Goal: Task Accomplishment & Management: Complete application form

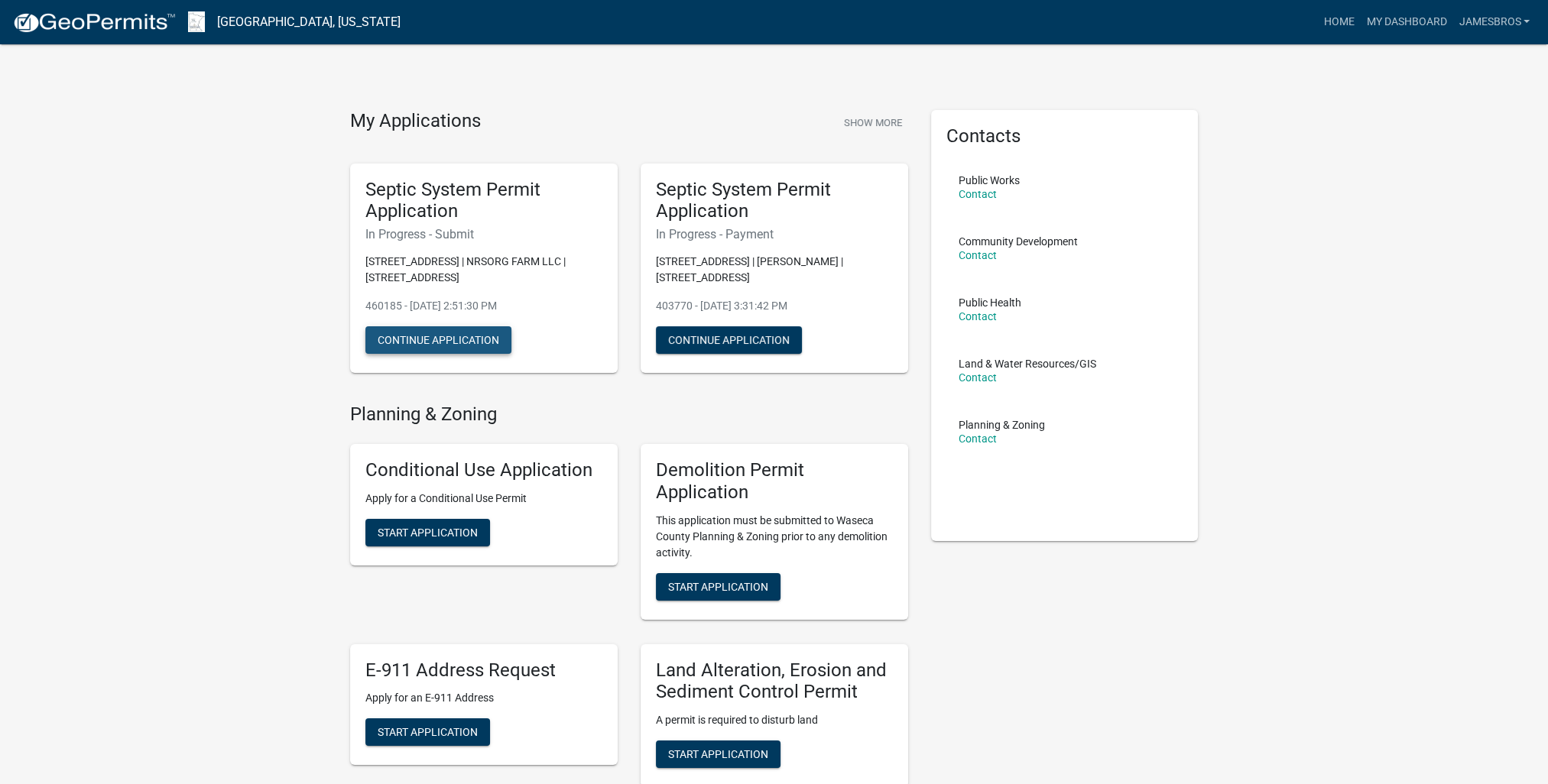
click at [422, 341] on button "Continue Application" at bounding box center [438, 339] width 146 height 28
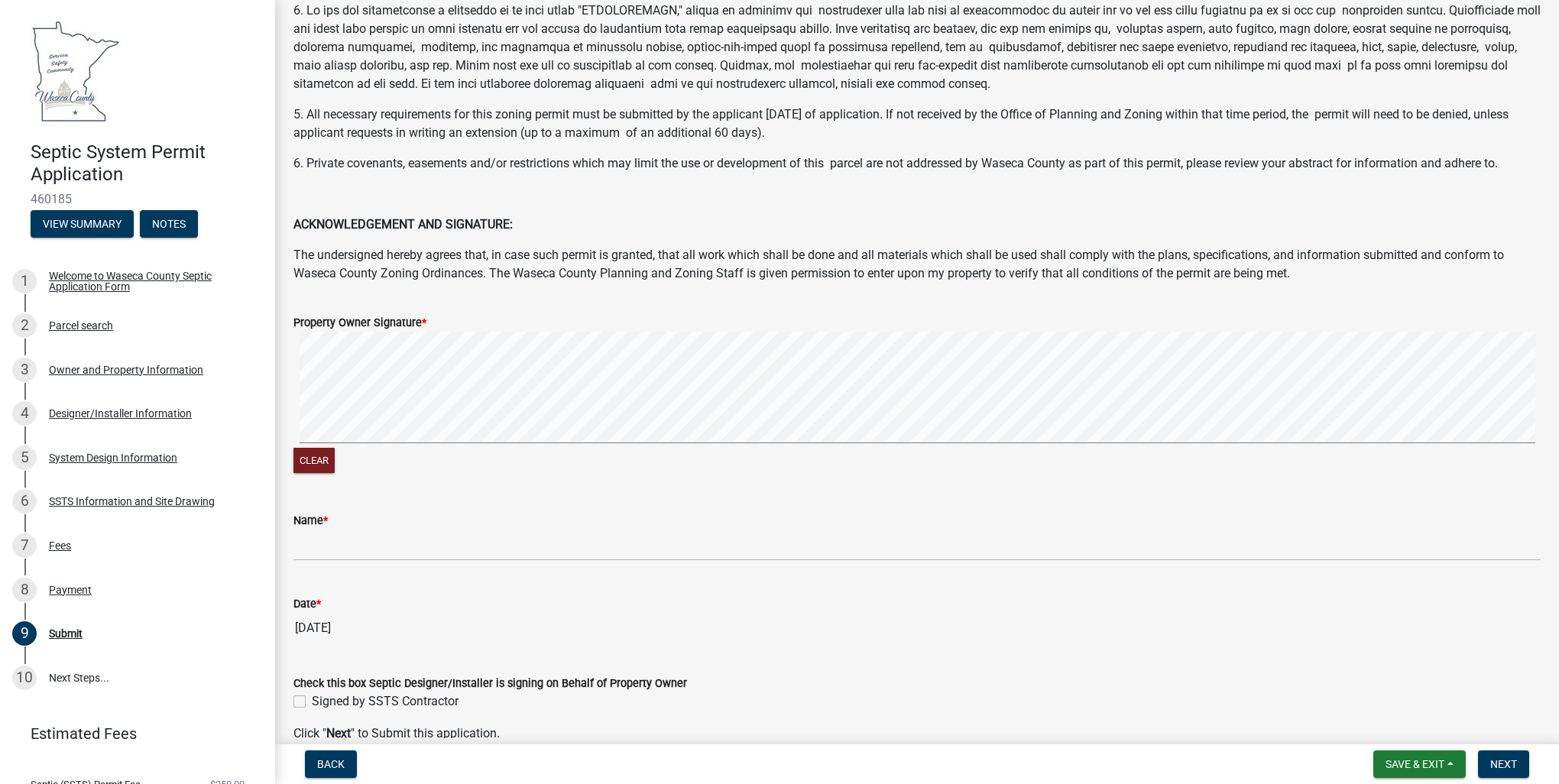
scroll to position [230, 0]
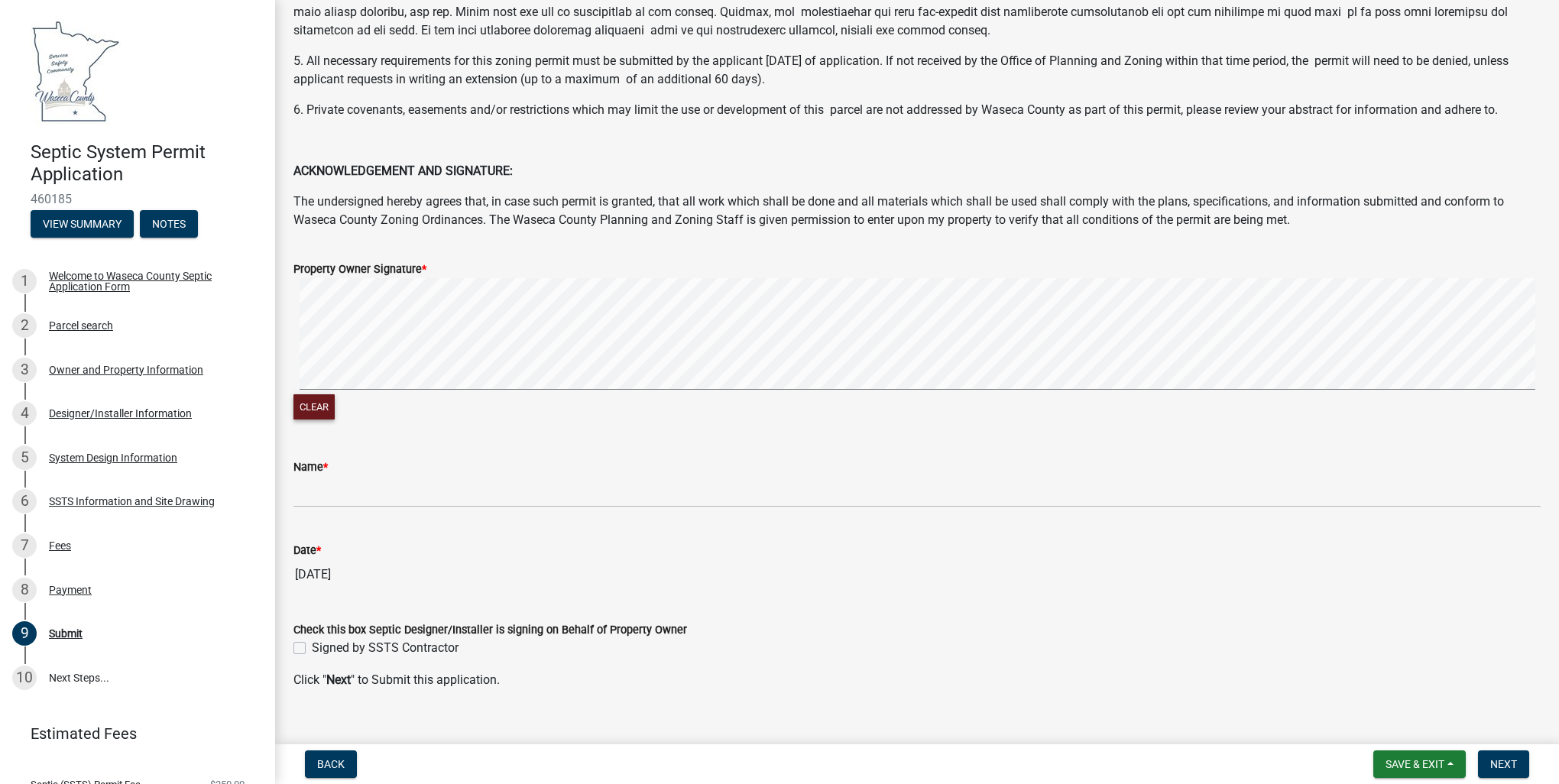
click at [376, 428] on wm-data-entity-input "Property Owner Signature * Clear" at bounding box center [917, 338] width 1247 height 194
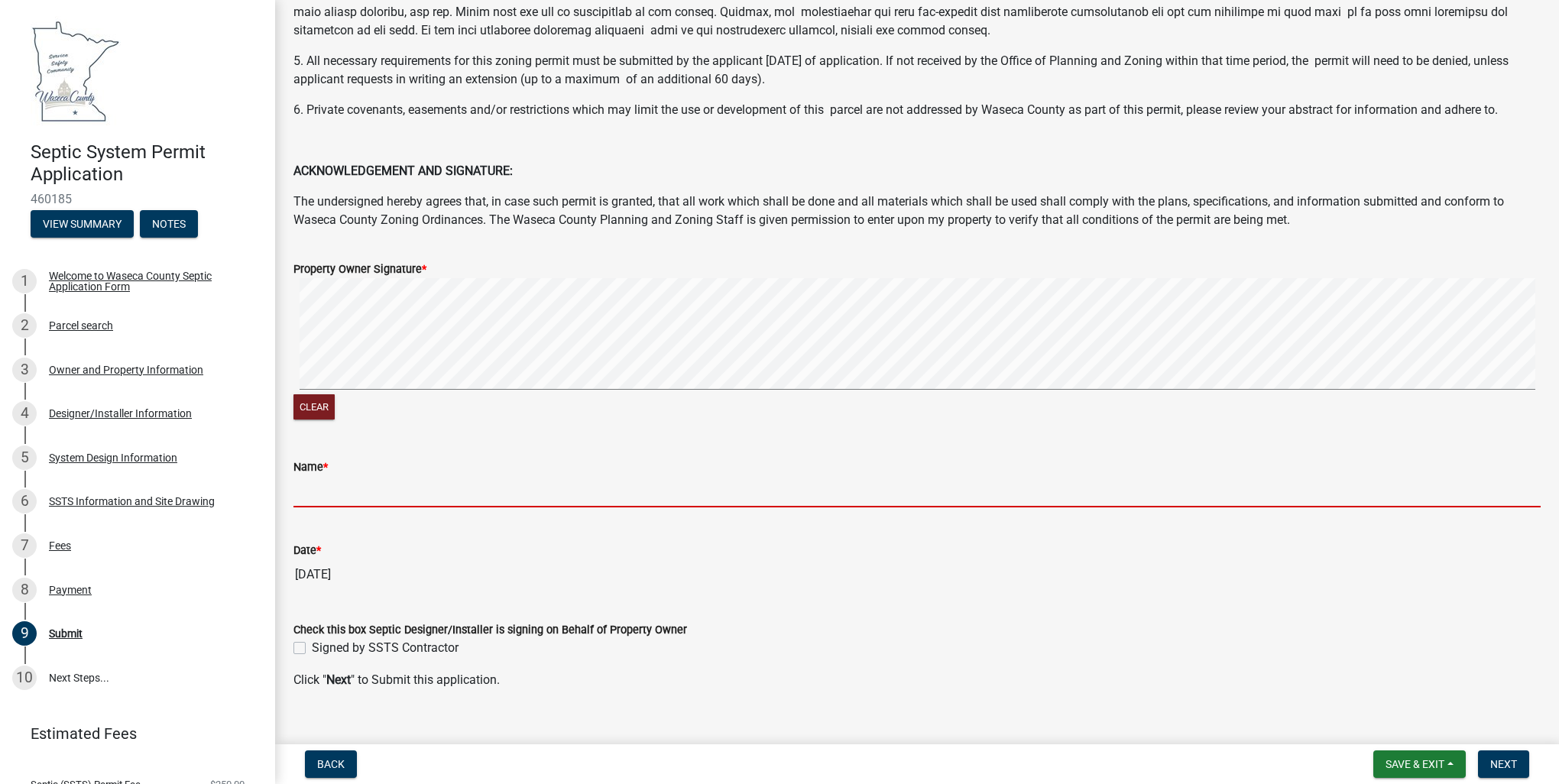
click at [306, 482] on input "Name *" at bounding box center [917, 492] width 1247 height 31
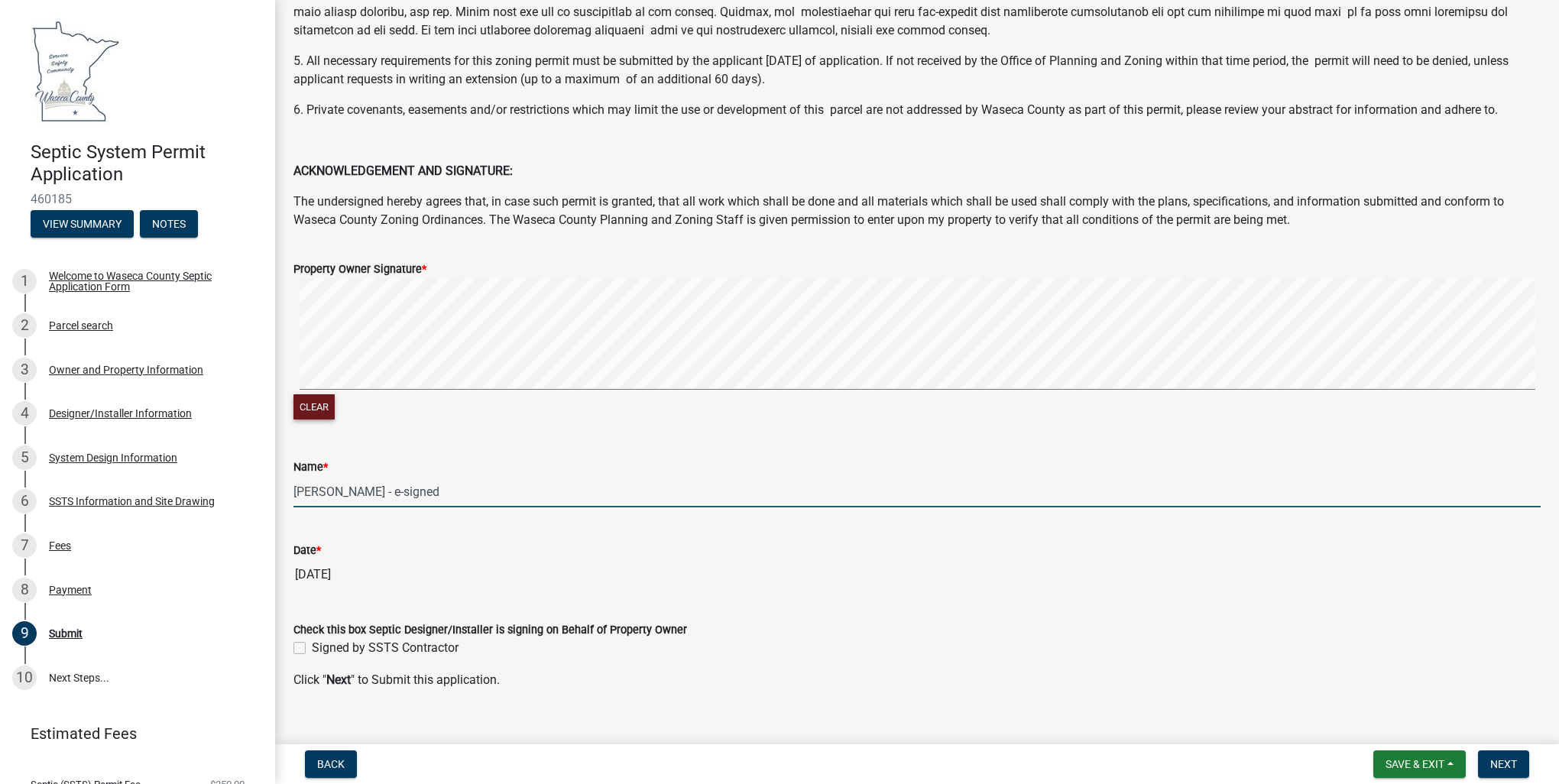
drag, startPoint x: 318, startPoint y: 407, endPoint x: 322, endPoint y: 399, distance: 8.9
click at [319, 405] on button "Clear" at bounding box center [314, 407] width 41 height 25
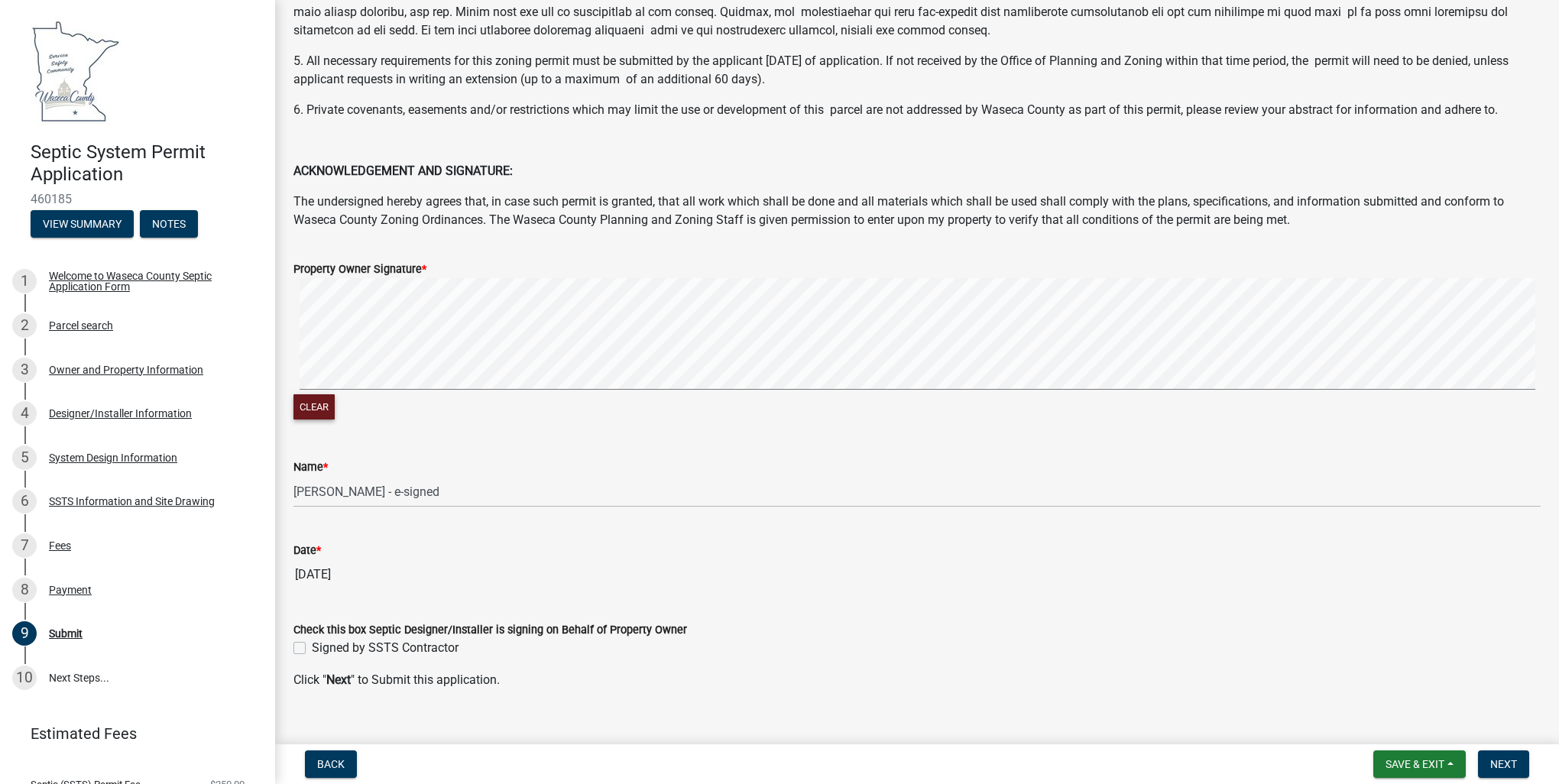
click at [341, 392] on signature-pad at bounding box center [917, 336] width 1247 height 116
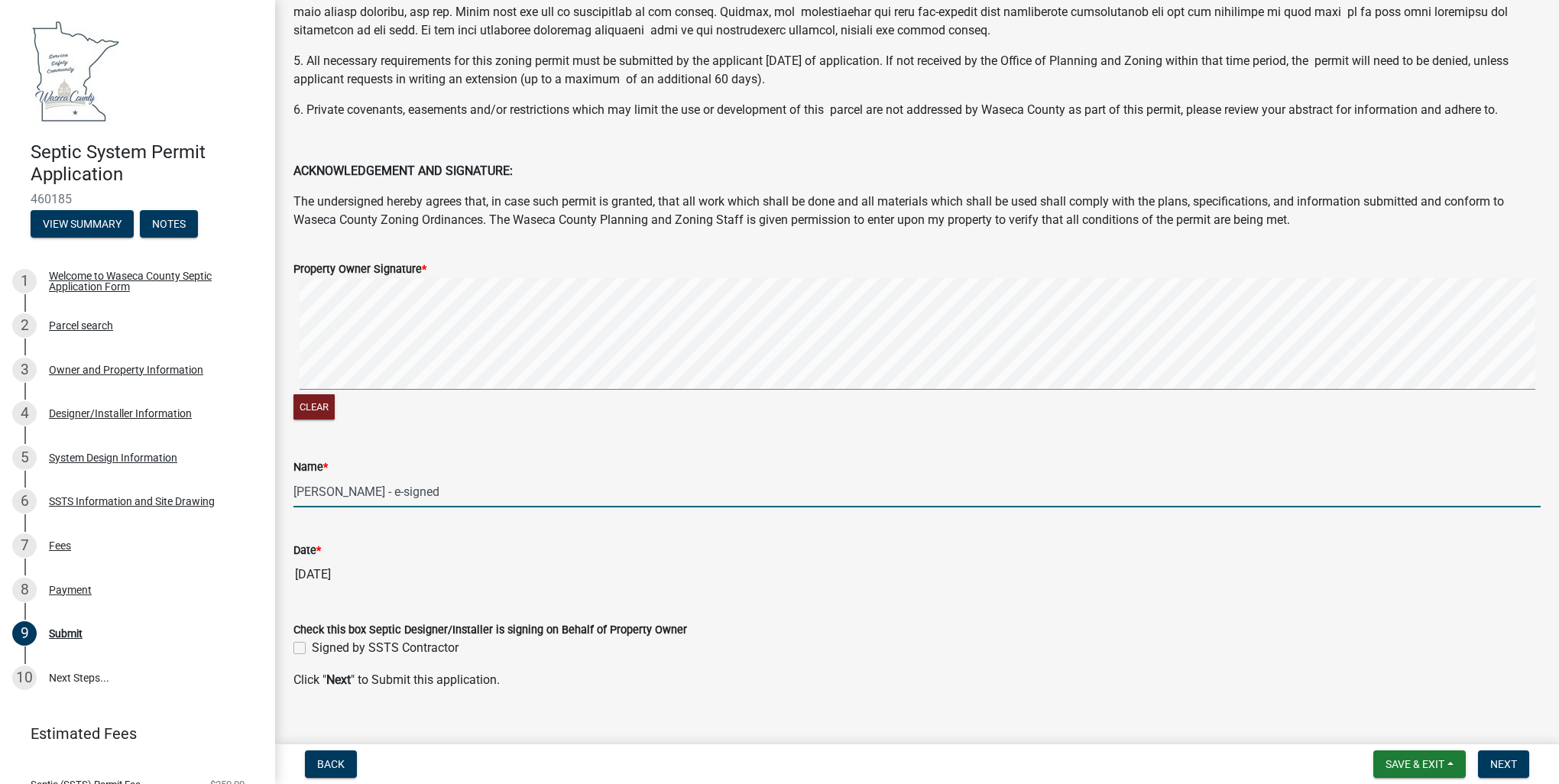
drag, startPoint x: 395, startPoint y: 490, endPoint x: 283, endPoint y: 497, distance: 112.2
click at [283, 497] on div "Name * [PERSON_NAME] - e-signed" at bounding box center [917, 472] width 1270 height 71
type input "[PERSON_NAME]"
click at [312, 652] on label "Signed by SSTS Contractor" at bounding box center [385, 647] width 147 height 18
click at [312, 649] on input "Signed by SSTS Contractor" at bounding box center [316, 643] width 10 height 10
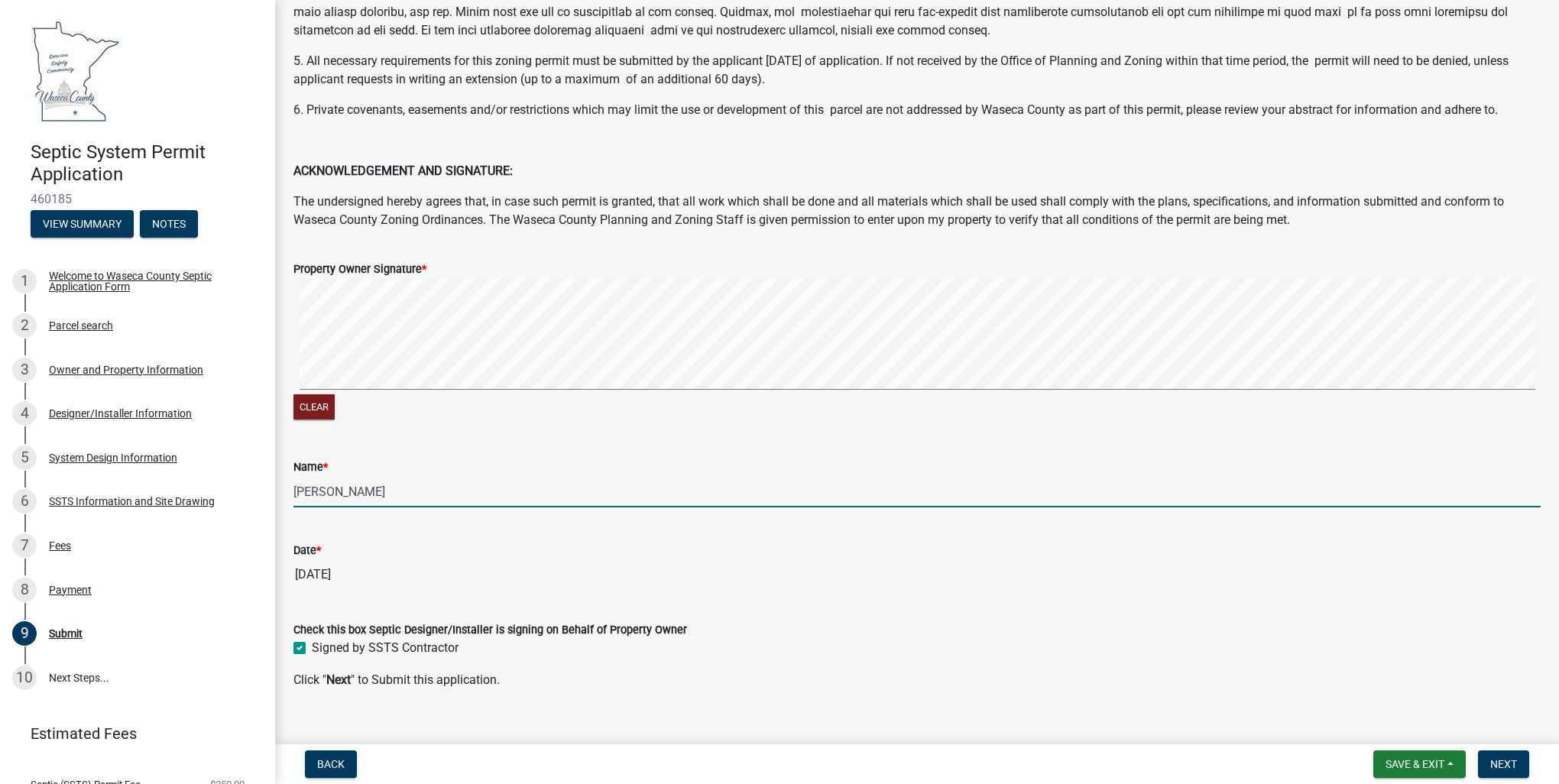
checkbox input "true"
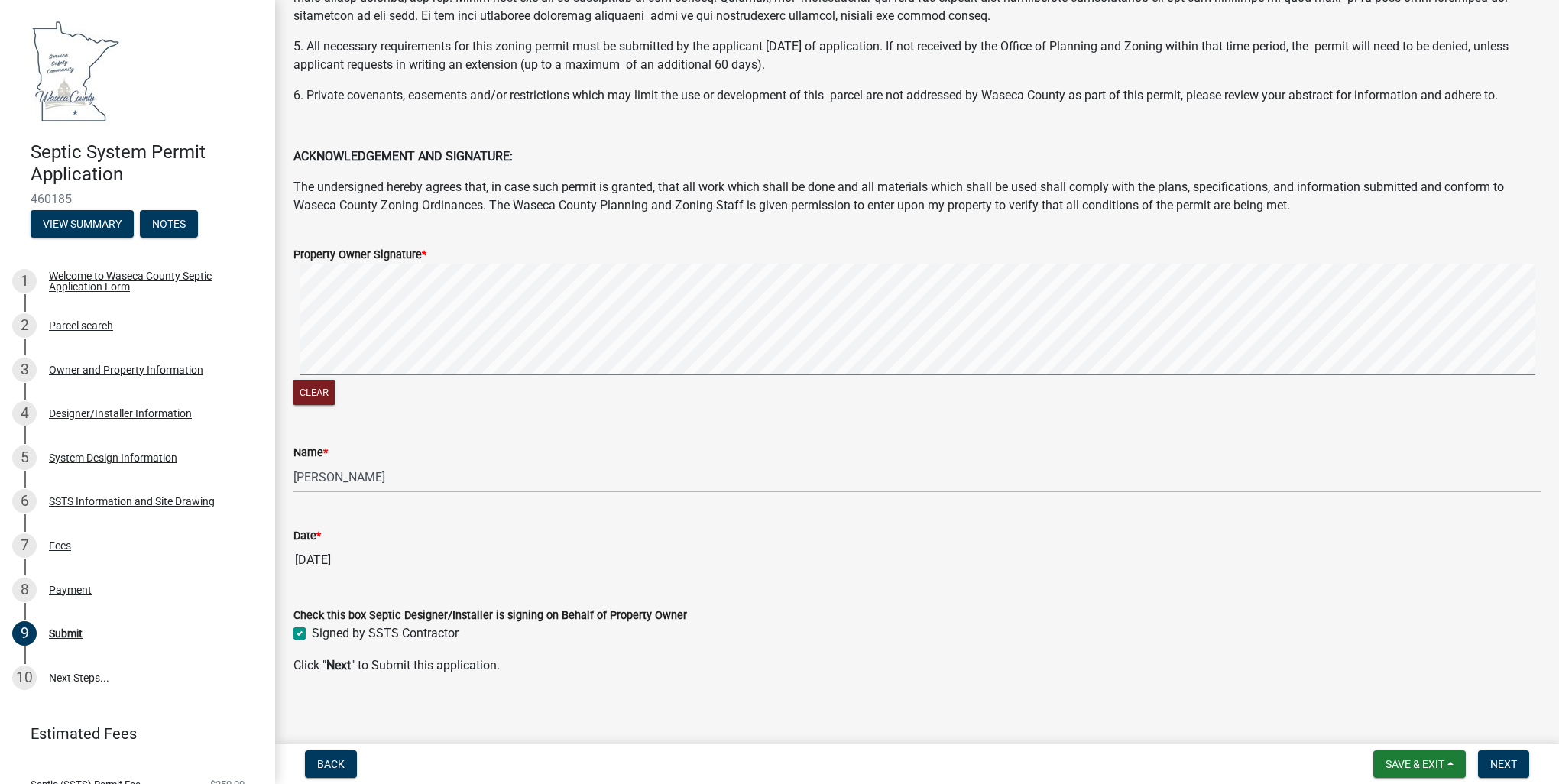
scroll to position [251, 0]
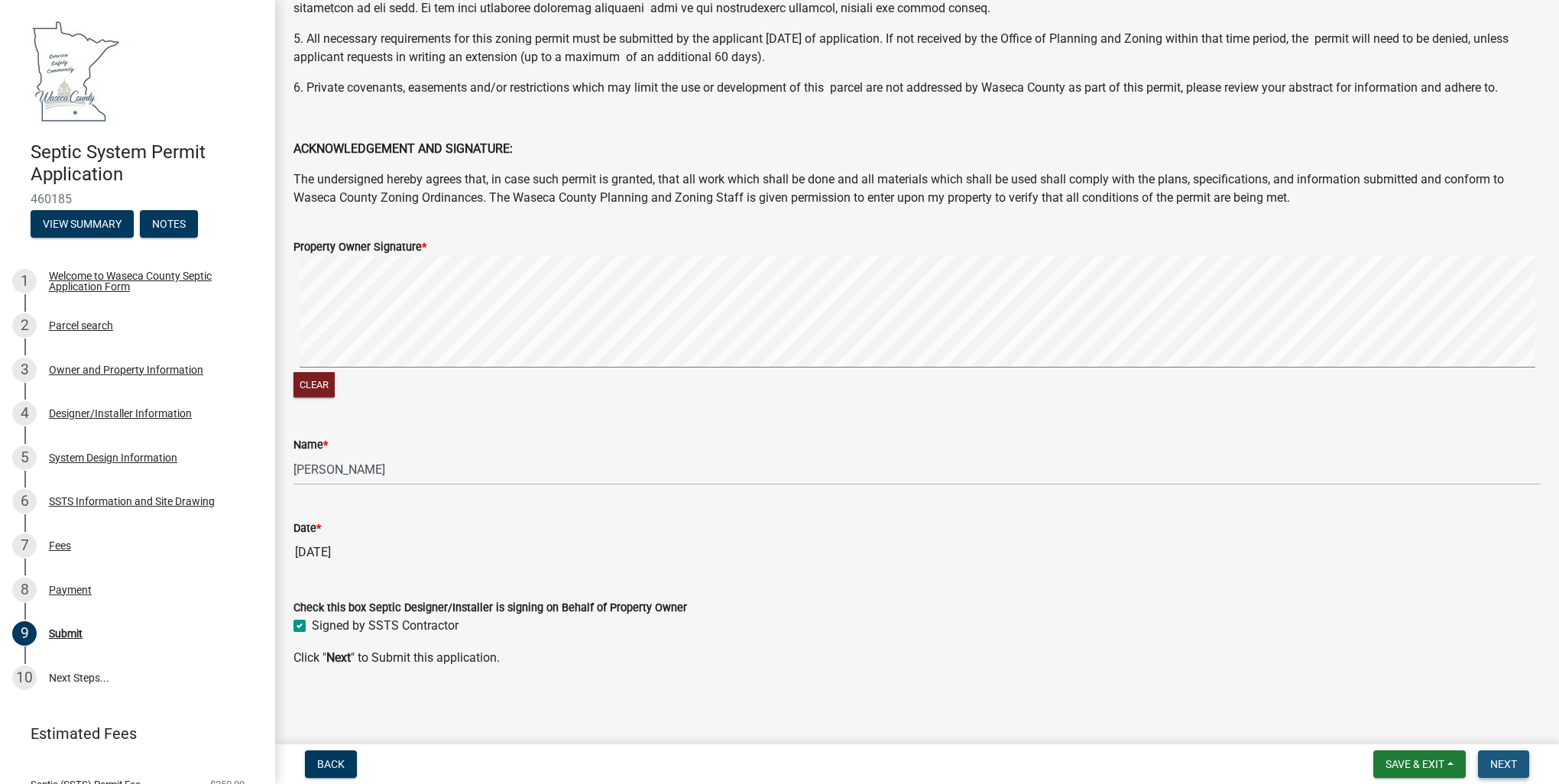
click at [1506, 764] on span "Next" at bounding box center [1504, 764] width 27 height 12
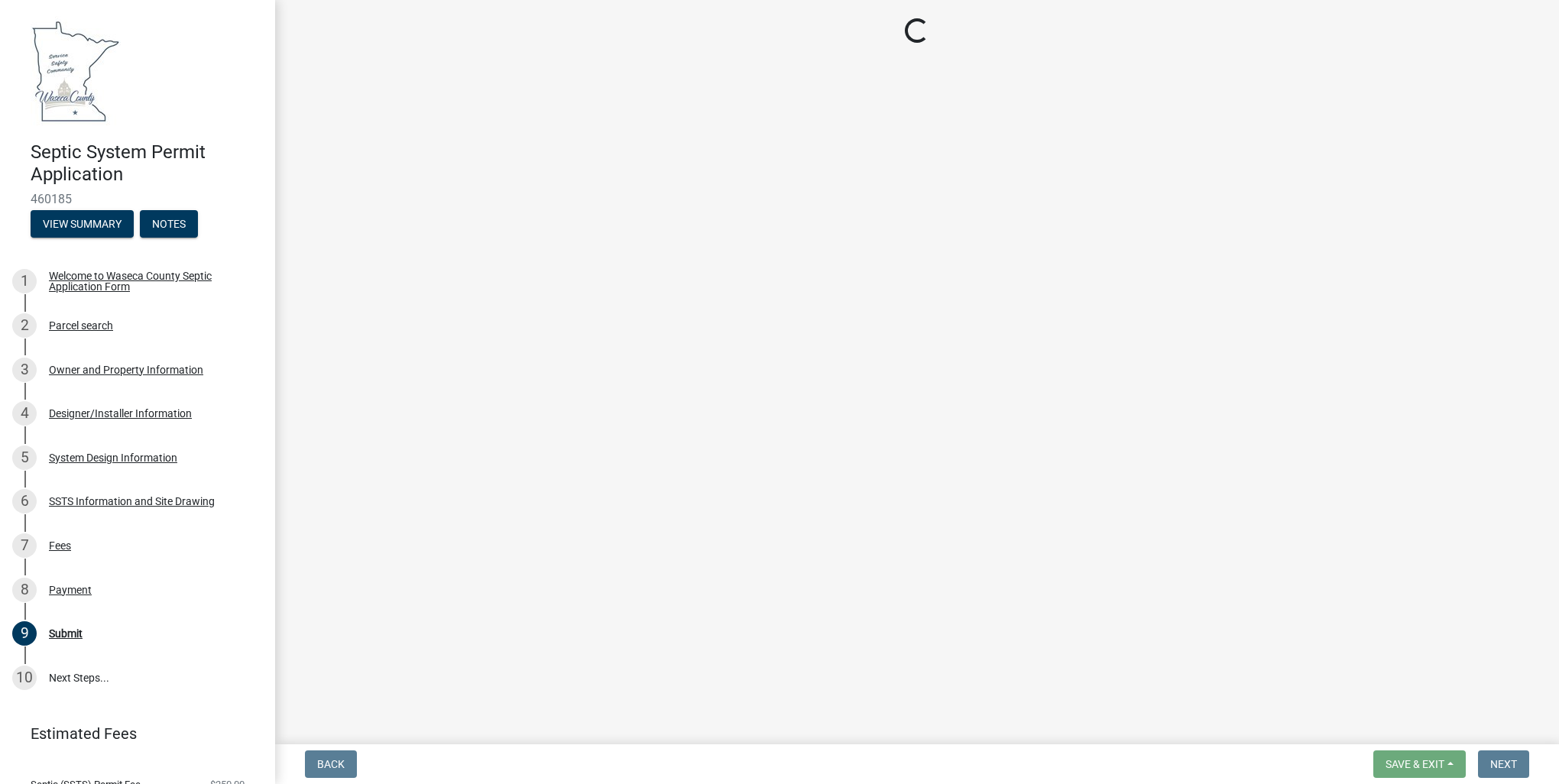
scroll to position [0, 0]
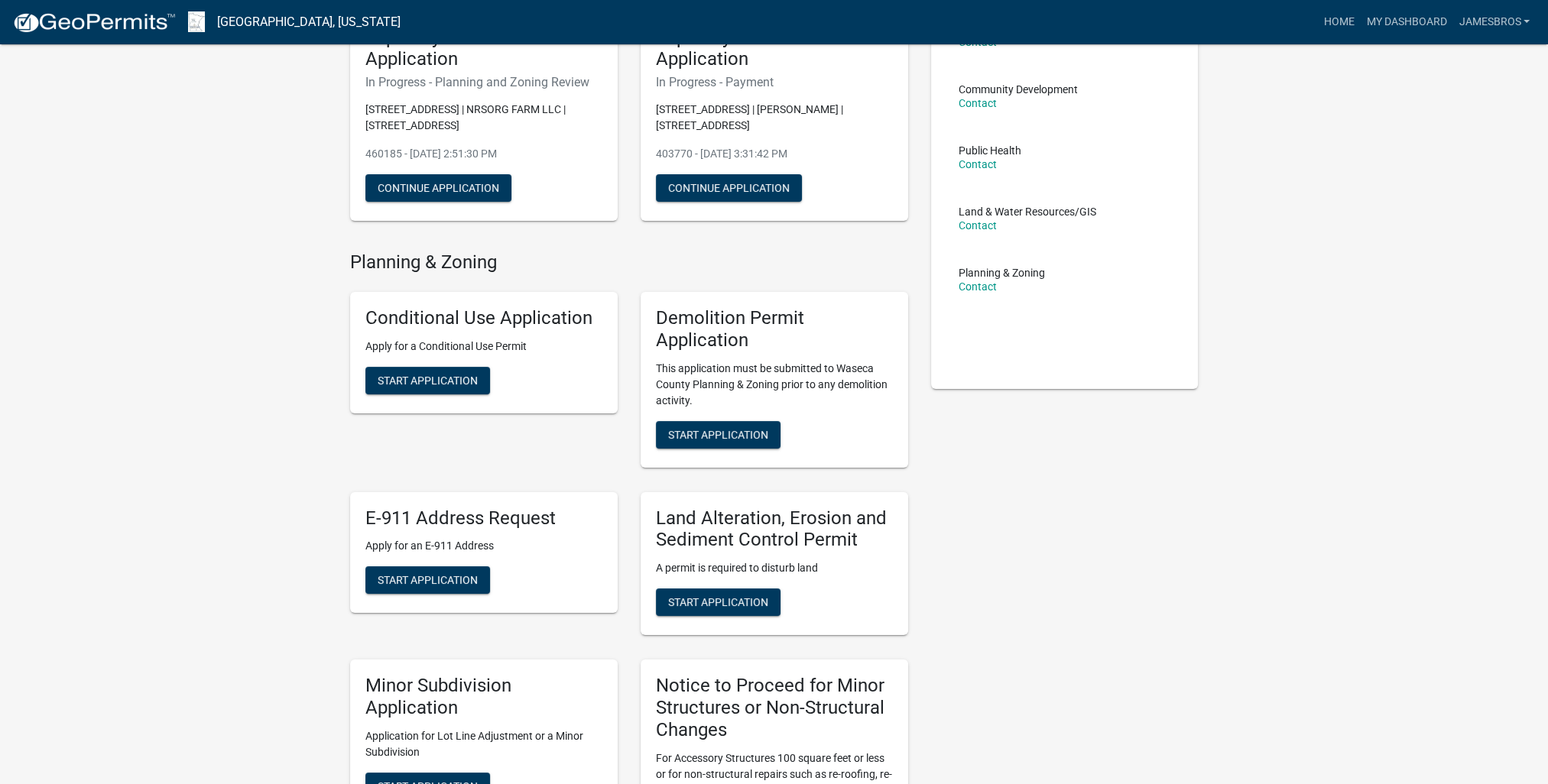
scroll to position [152, 0]
click at [698, 433] on span "Start Application" at bounding box center [718, 432] width 100 height 12
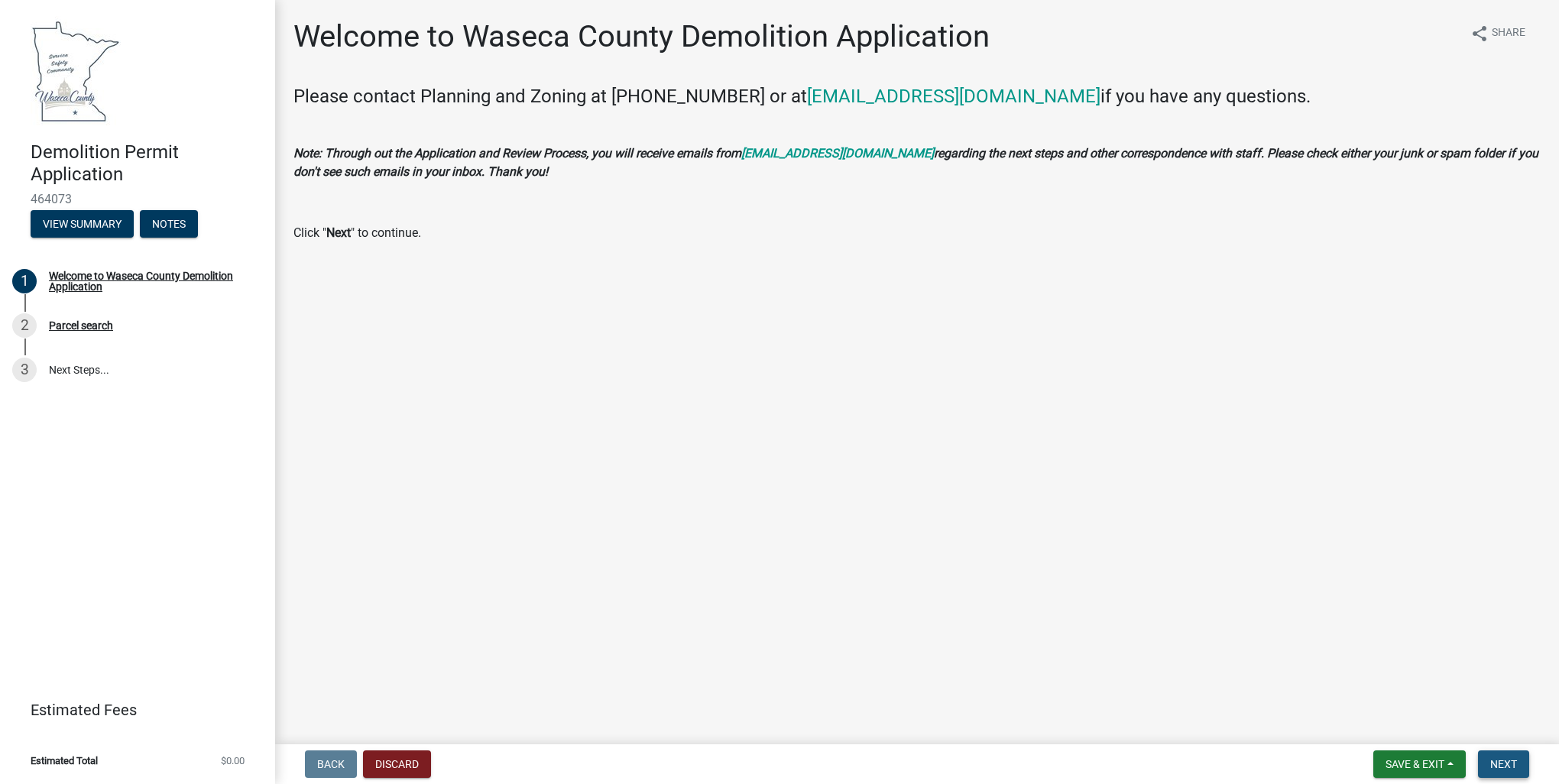
click at [1501, 762] on span "Next" at bounding box center [1504, 764] width 27 height 12
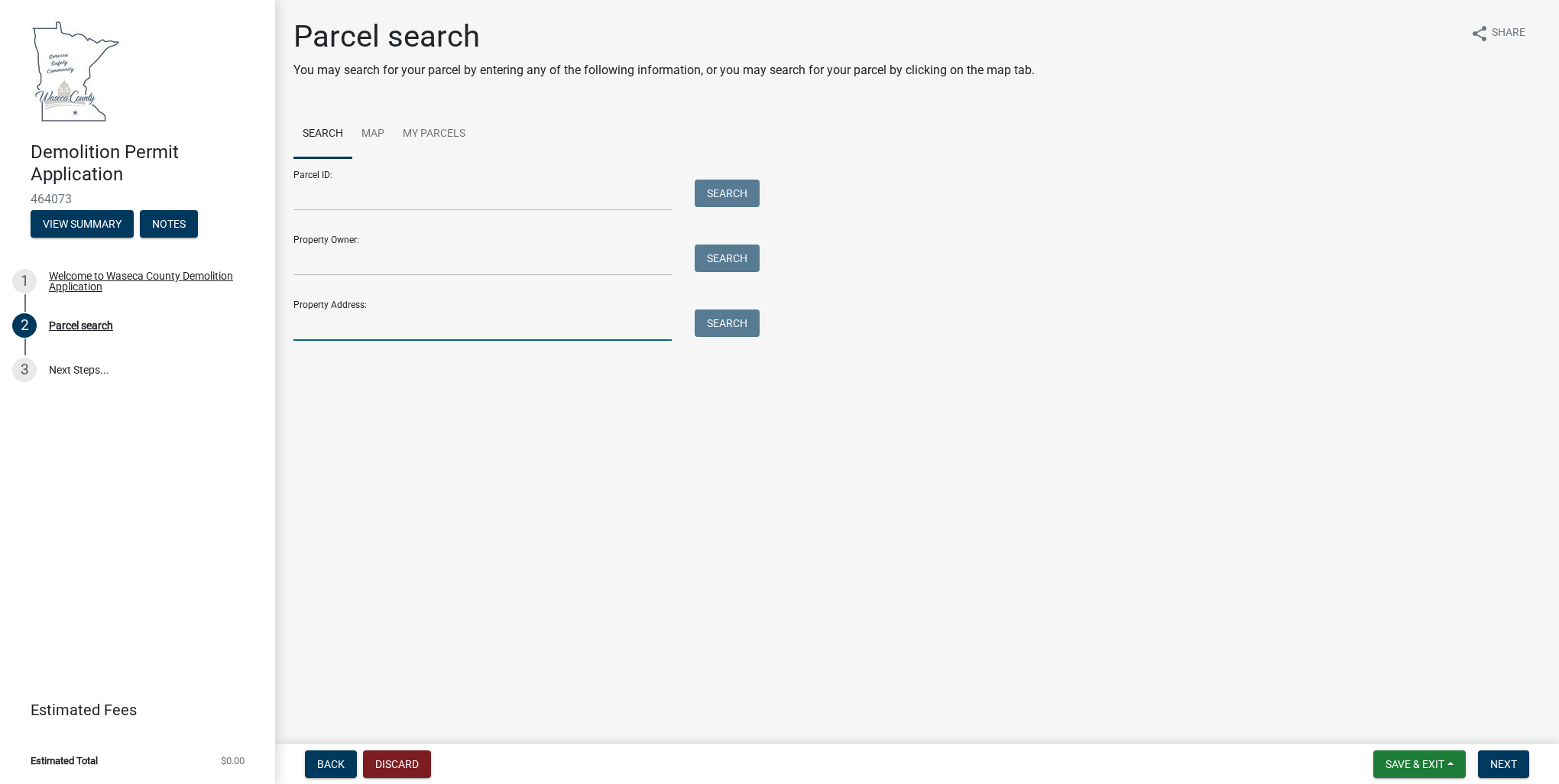
click at [306, 325] on input "Property Address:" at bounding box center [482, 325] width 378 height 31
type input "10646 440th Ave."
click at [723, 322] on button "Search" at bounding box center [727, 323] width 65 height 28
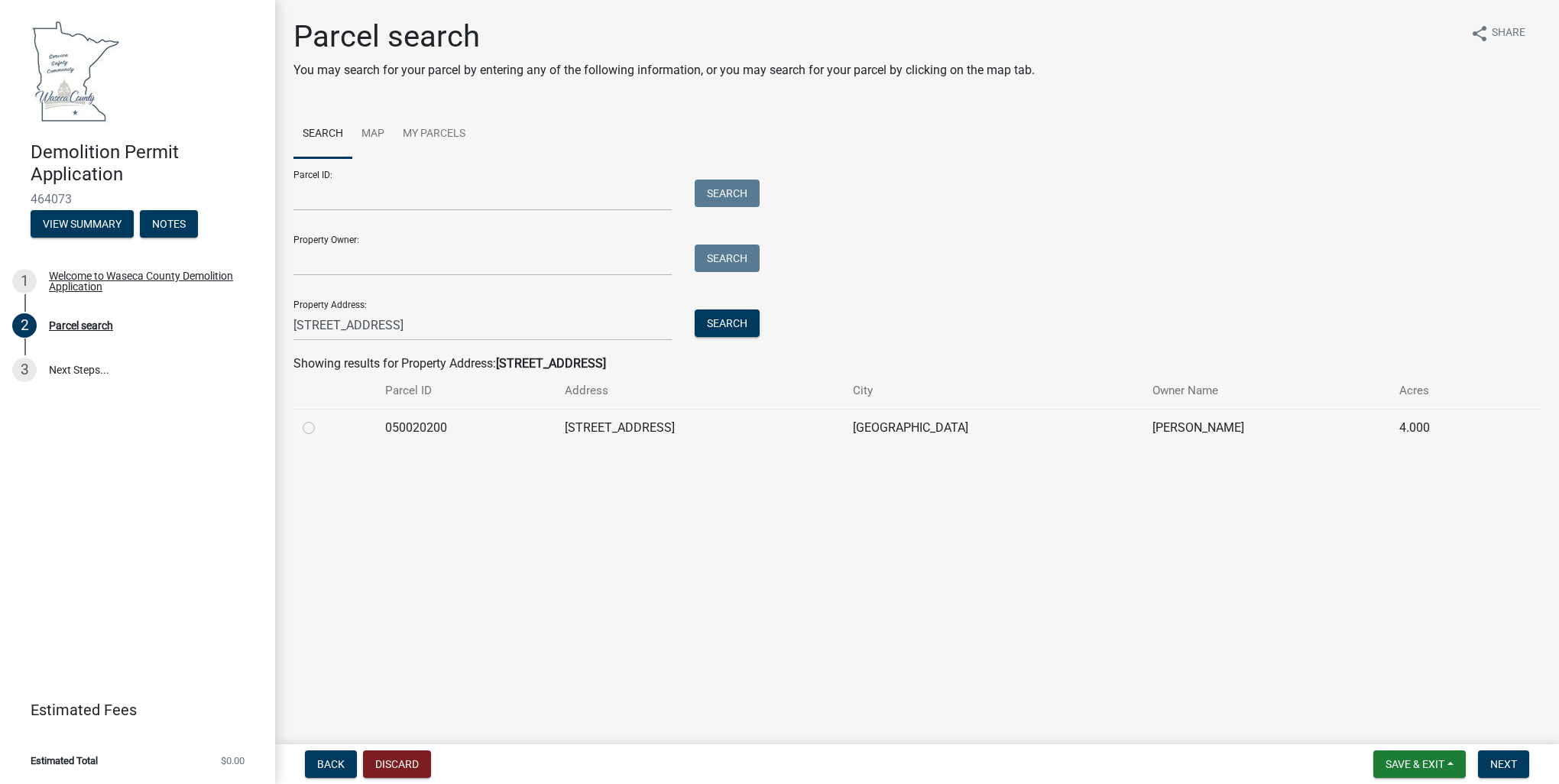
click at [321, 418] on label at bounding box center [321, 418] width 0 height 0
click at [321, 427] on input "radio" at bounding box center [326, 423] width 10 height 10
radio input "true"
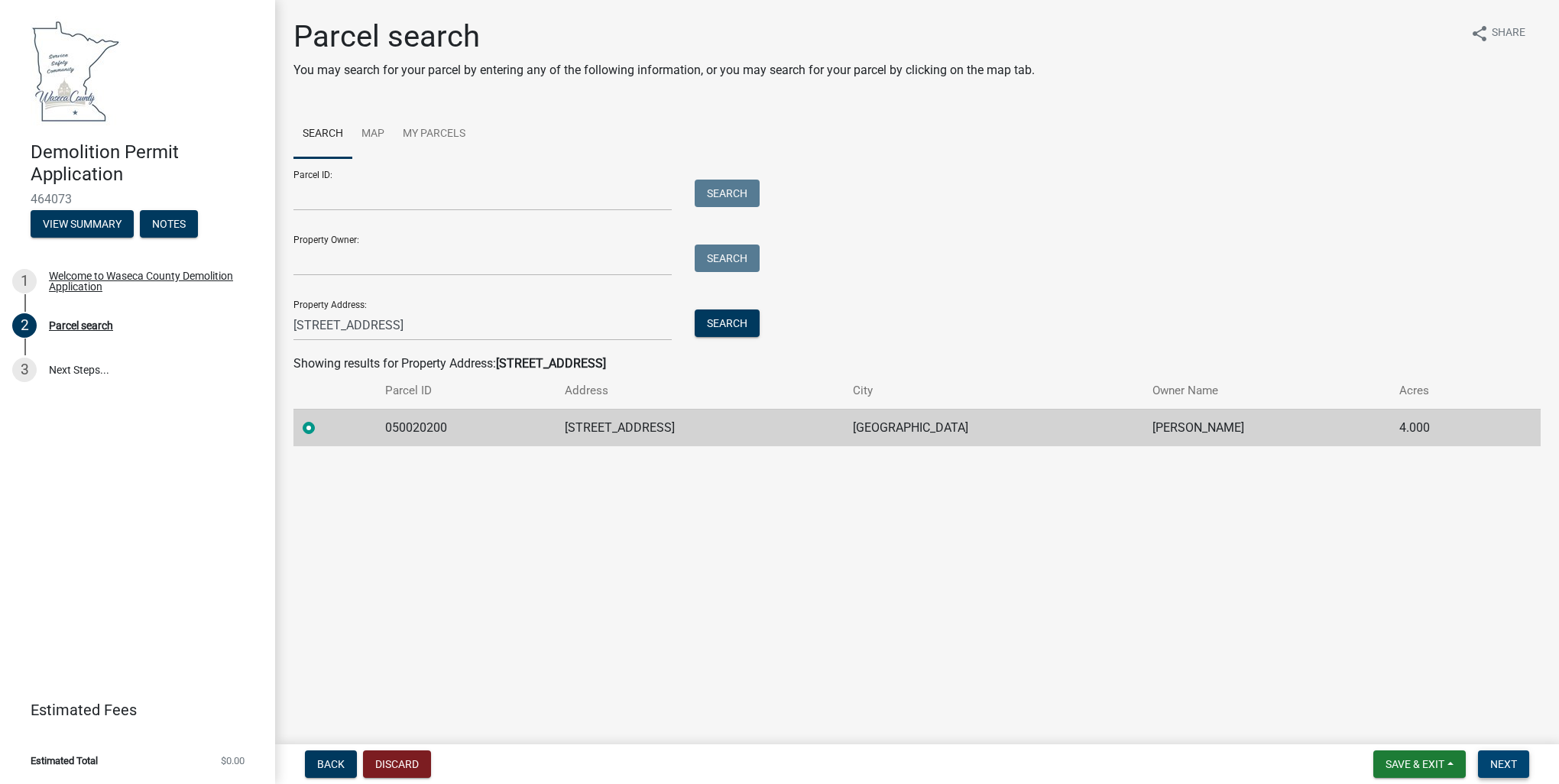
click at [1503, 767] on span "Next" at bounding box center [1504, 764] width 27 height 12
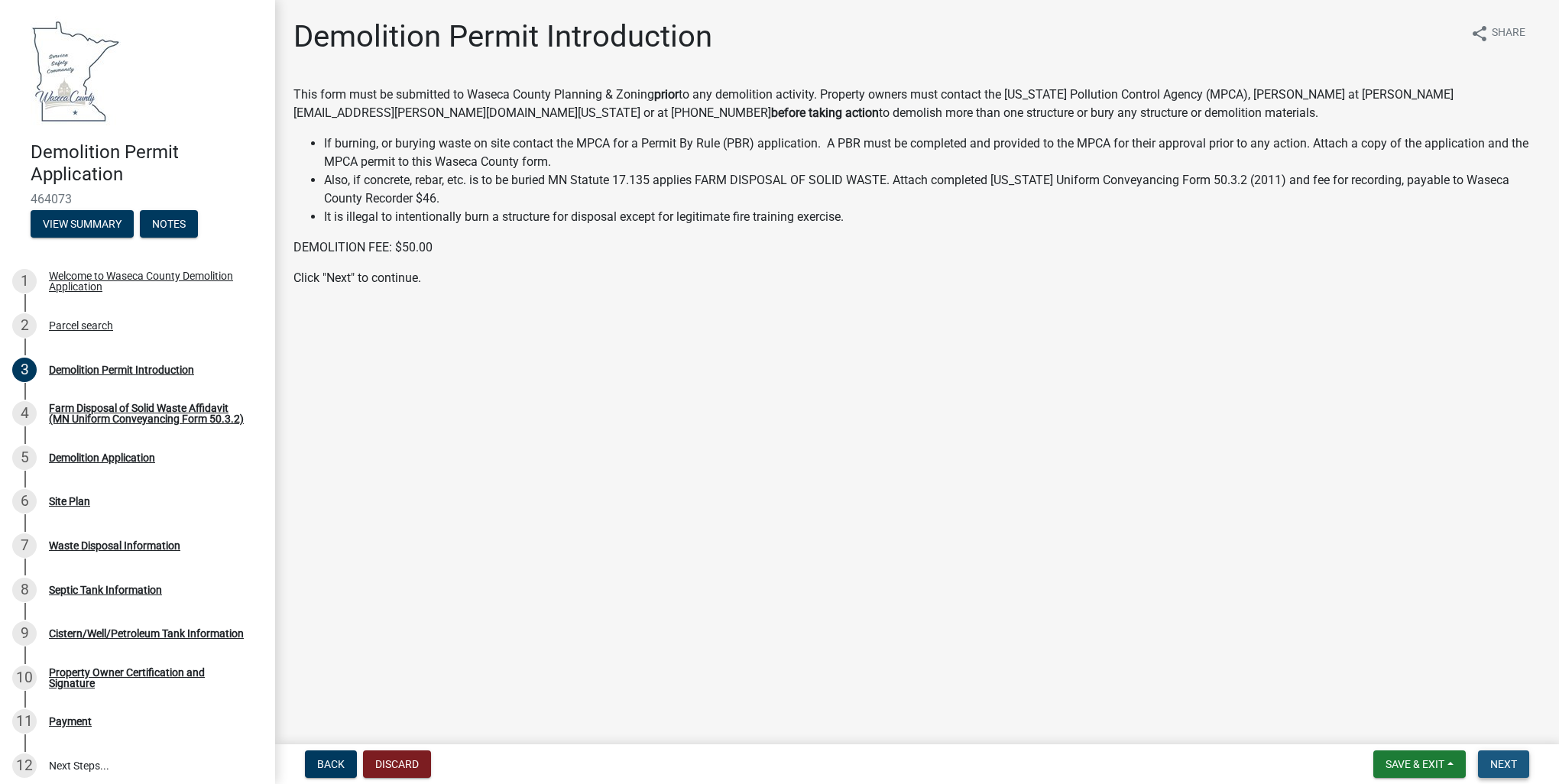
click at [1499, 762] on span "Next" at bounding box center [1504, 764] width 27 height 12
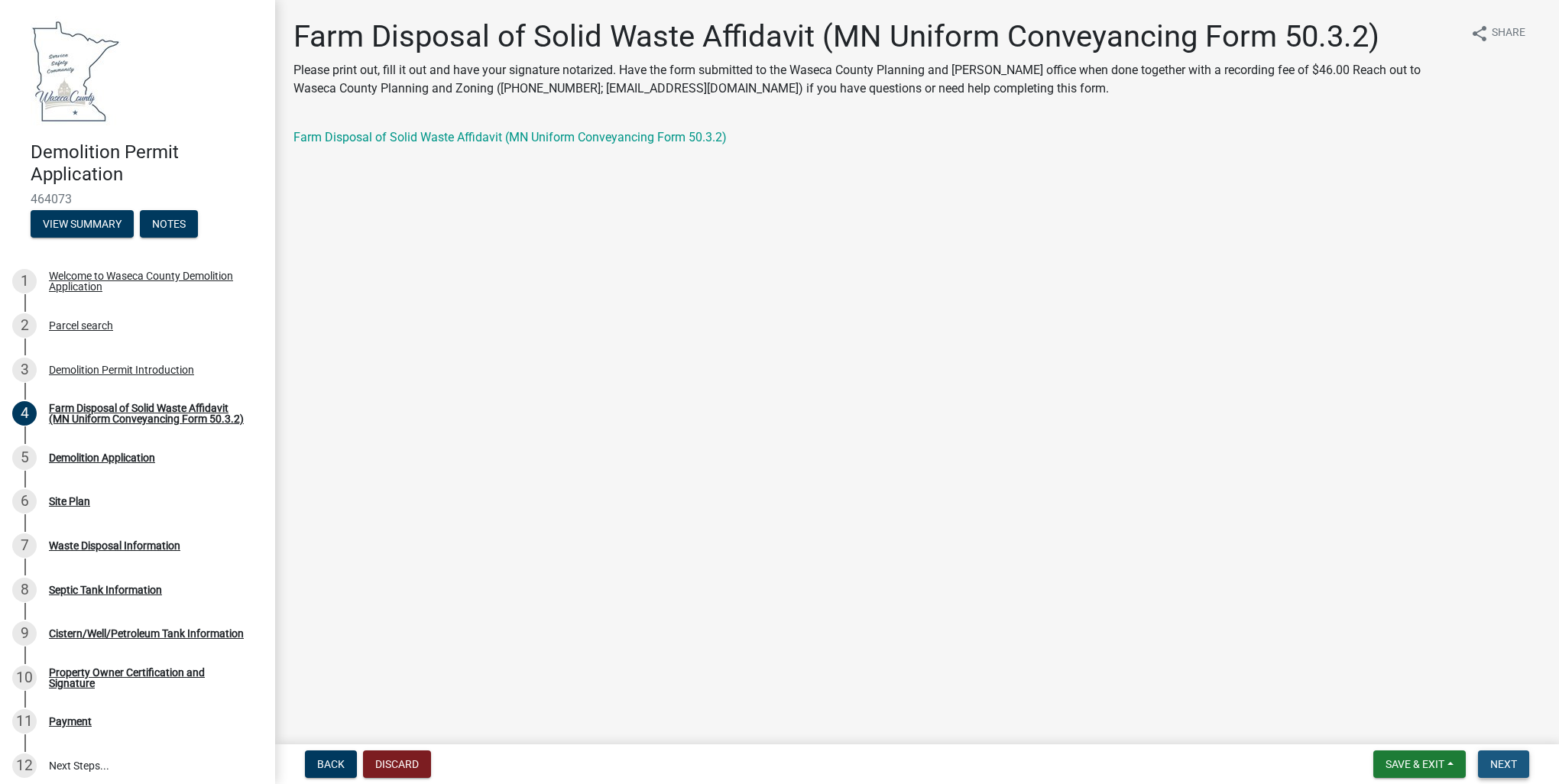
click at [1505, 766] on span "Next" at bounding box center [1504, 764] width 27 height 12
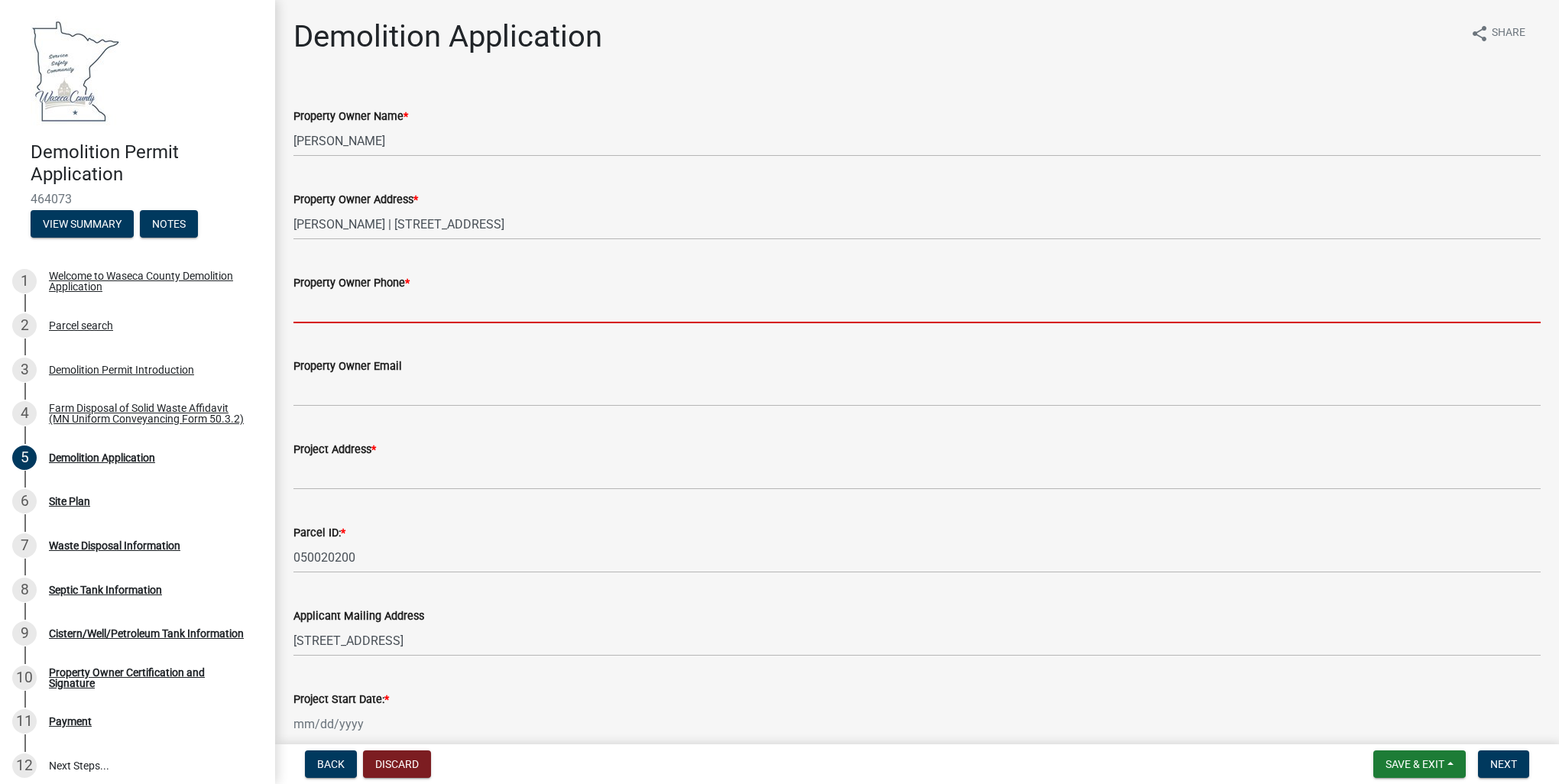
click at [334, 305] on input "Property Owner Phone *" at bounding box center [917, 307] width 1247 height 31
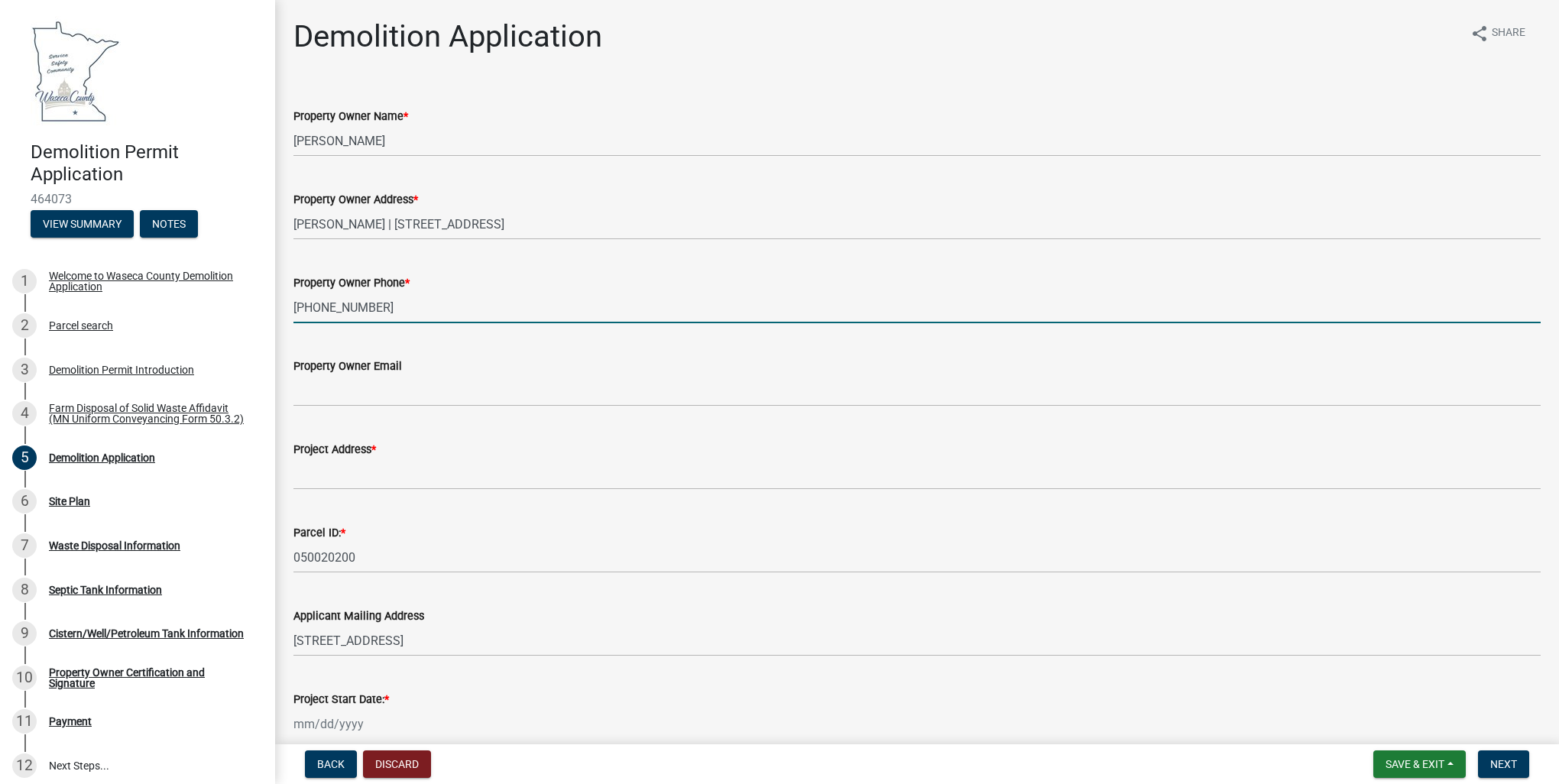
type input "507-380-4063"
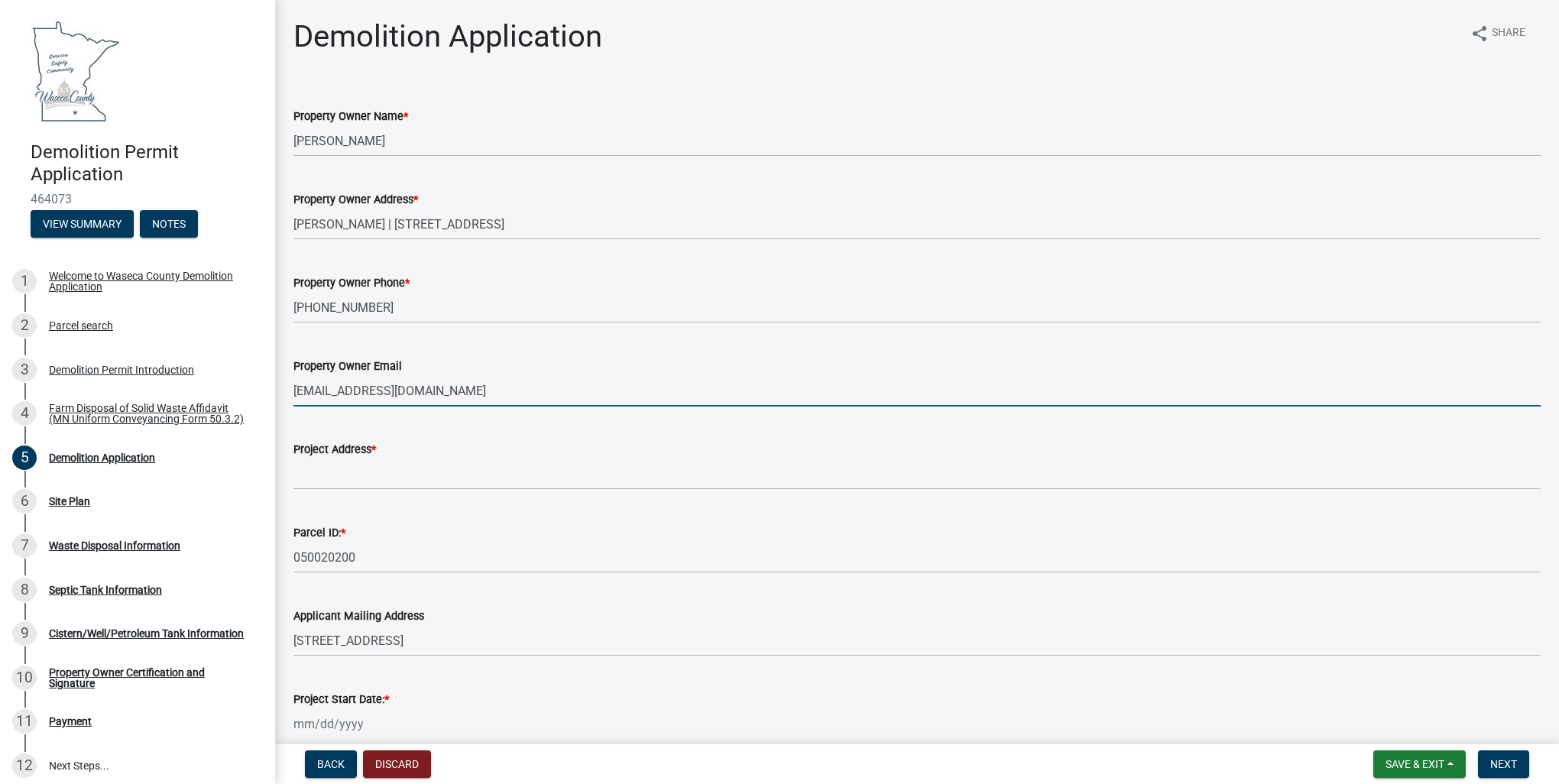
type input "emmansj1@gmail.com"
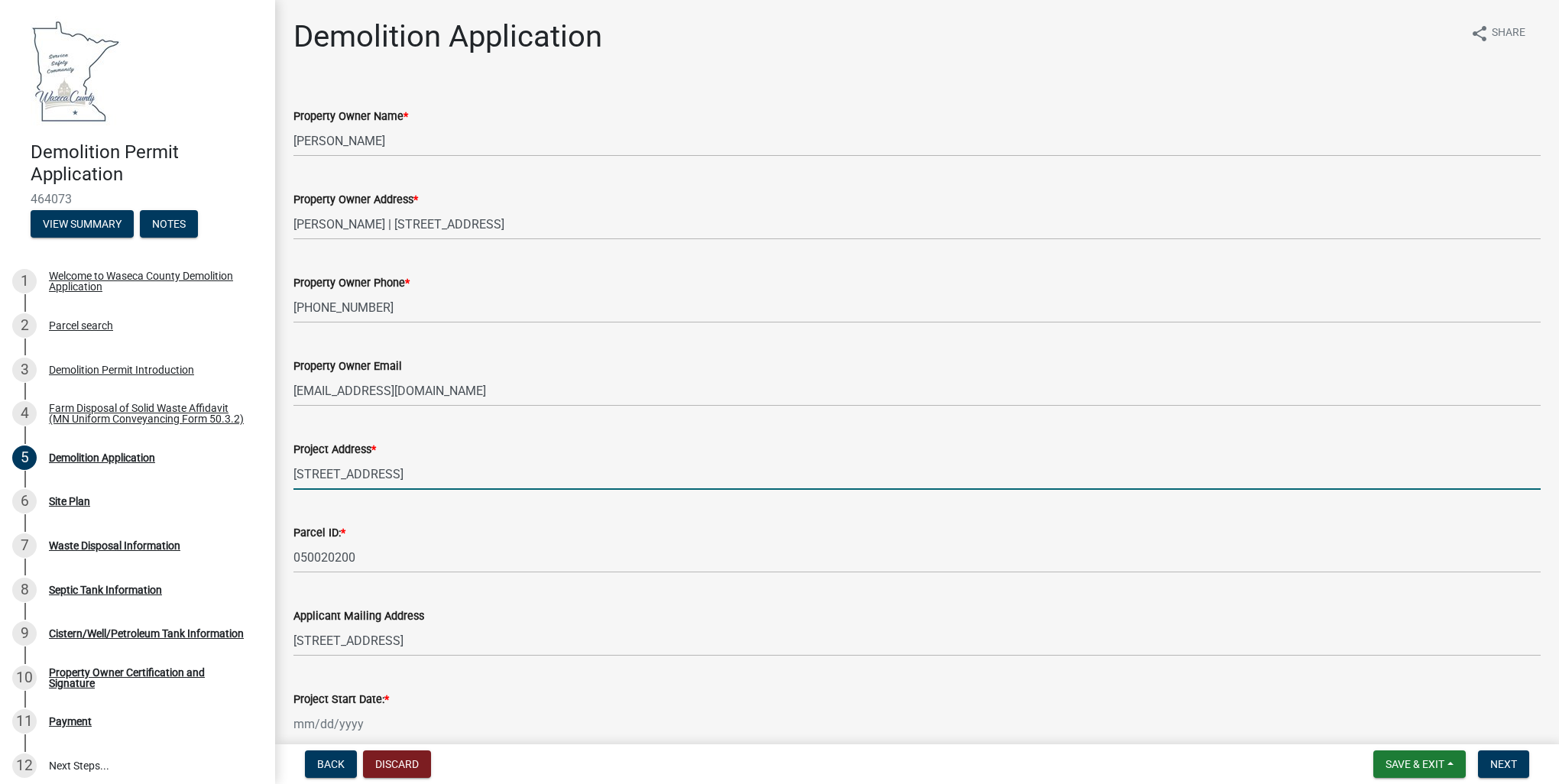
type input "10646 440th Ave."
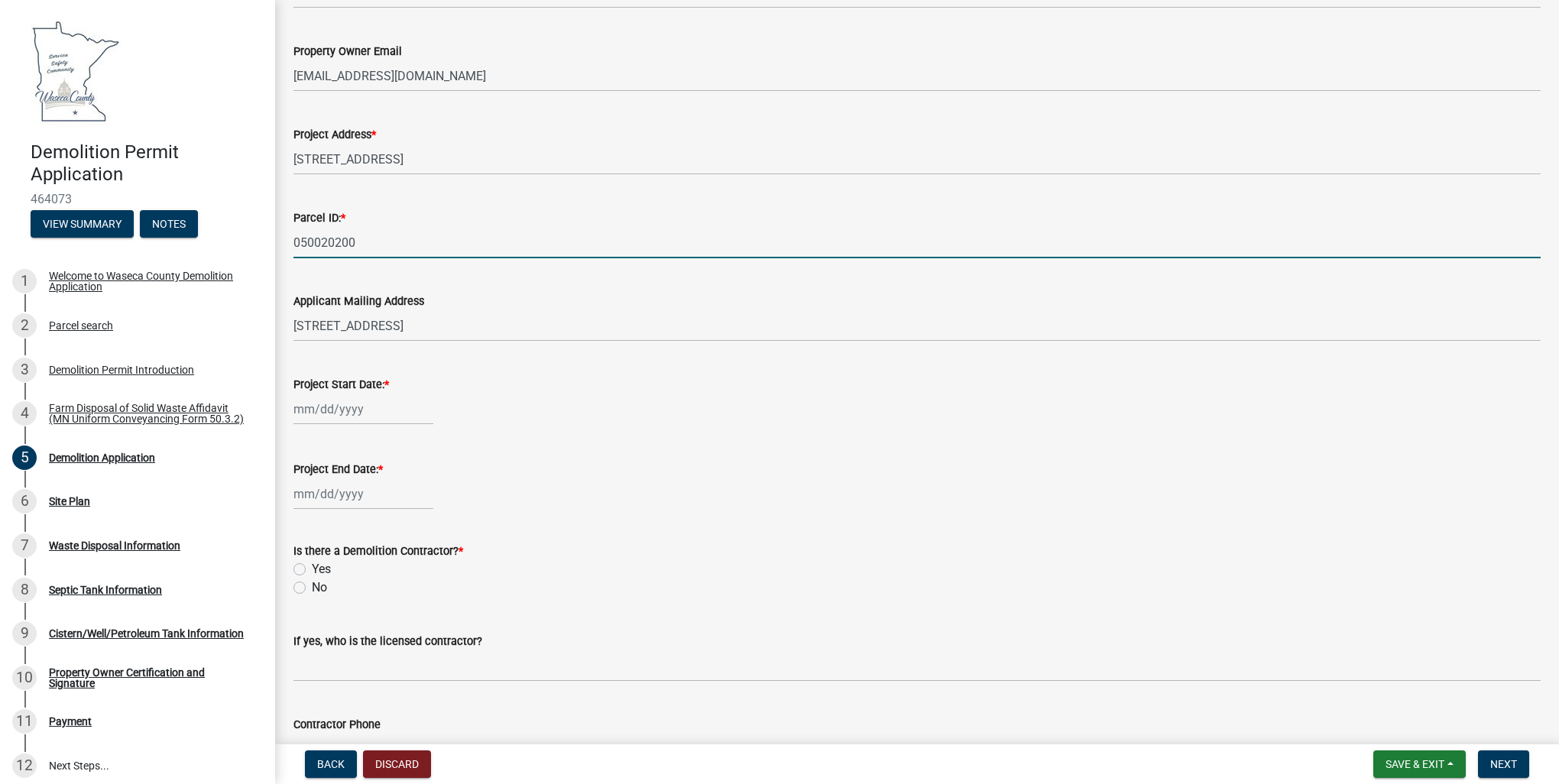
scroll to position [306, 0]
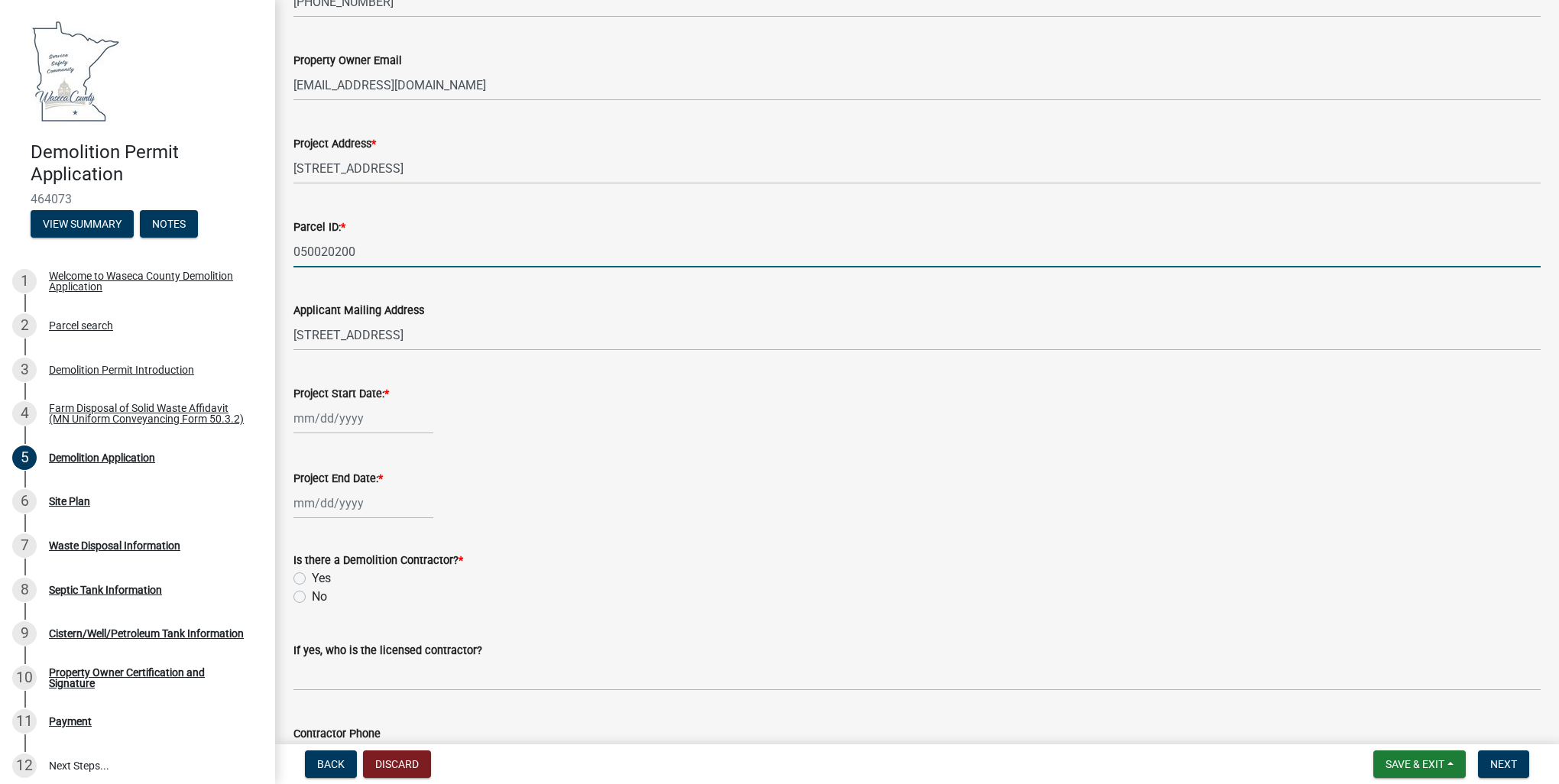
select select "8"
select select "2025"
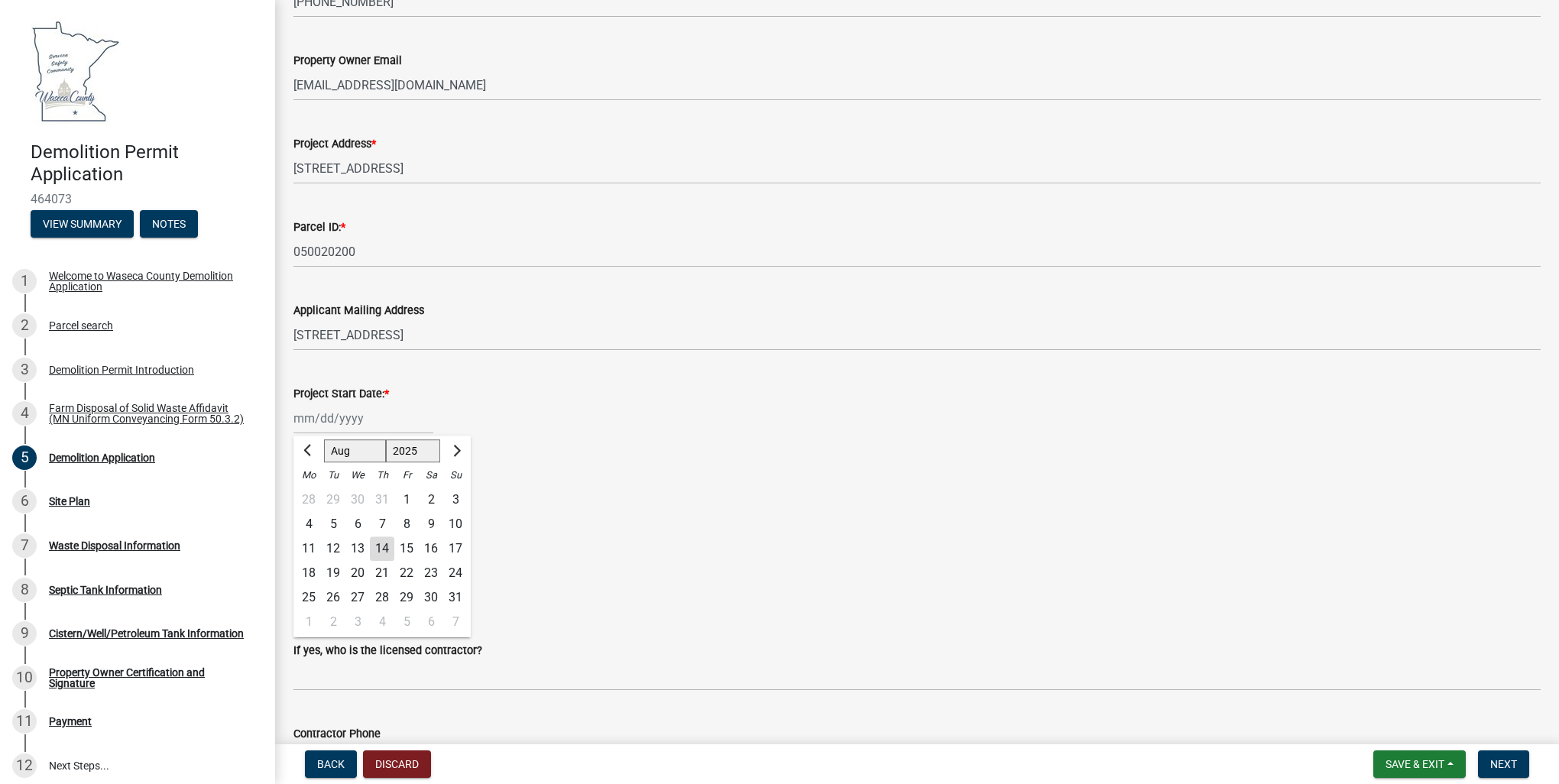
click at [298, 421] on input "Project Start Date: *" at bounding box center [363, 418] width 140 height 31
click at [431, 600] on div "30" at bounding box center [431, 597] width 25 height 25
type input "08/30/2025"
select select "8"
select select "2025"
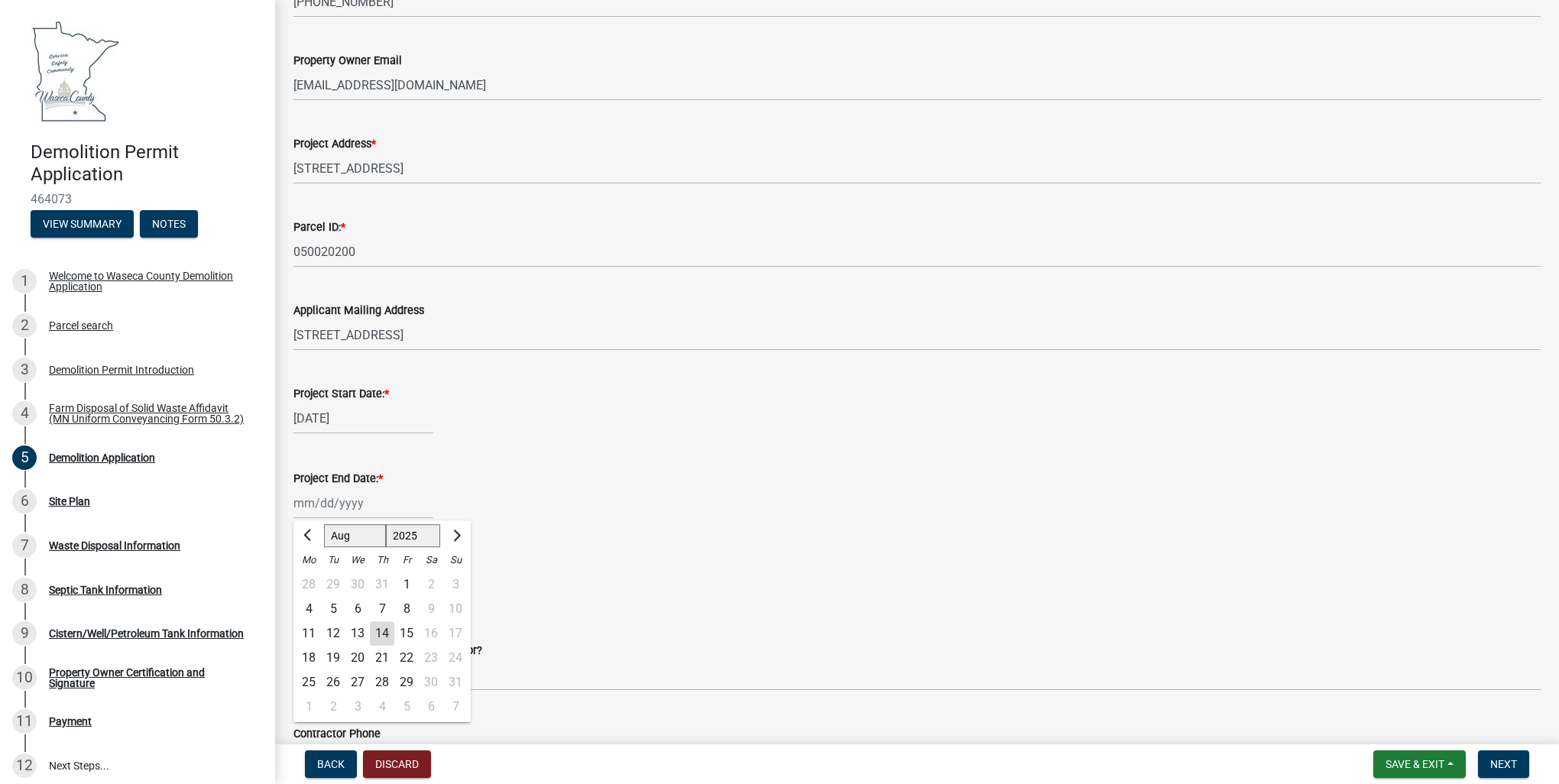
click at [303, 510] on div "Jan Feb Mar Apr May Jun Jul Aug Sep Oct Nov Dec 1525 1526 1527 1528 1529 1530 1…" at bounding box center [363, 503] width 140 height 31
click at [458, 536] on span "Next month" at bounding box center [456, 535] width 11 height 11
select select "9"
click at [357, 609] on div "10" at bounding box center [357, 609] width 25 height 25
type input "09/10/2025"
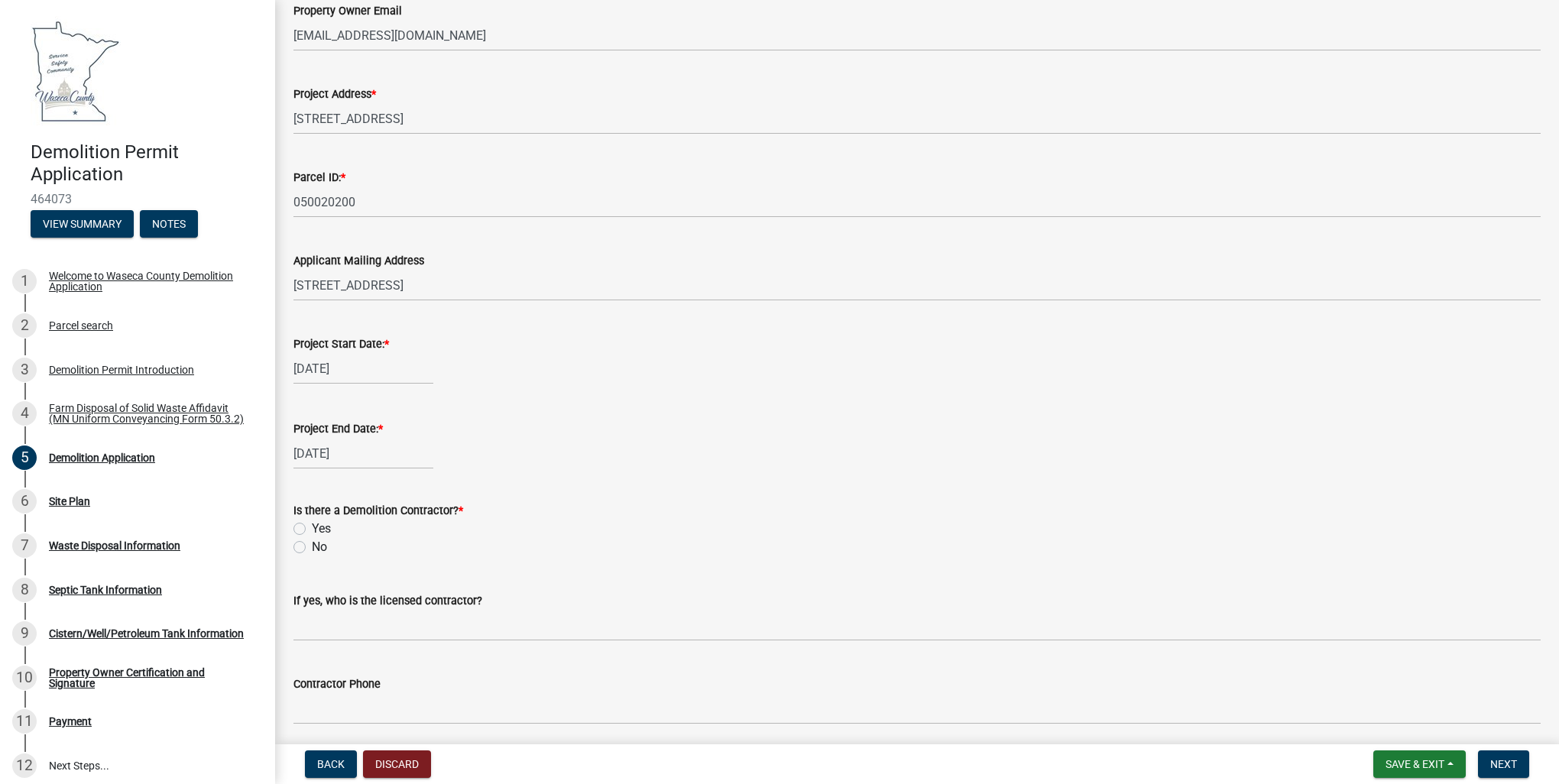
scroll to position [382, 0]
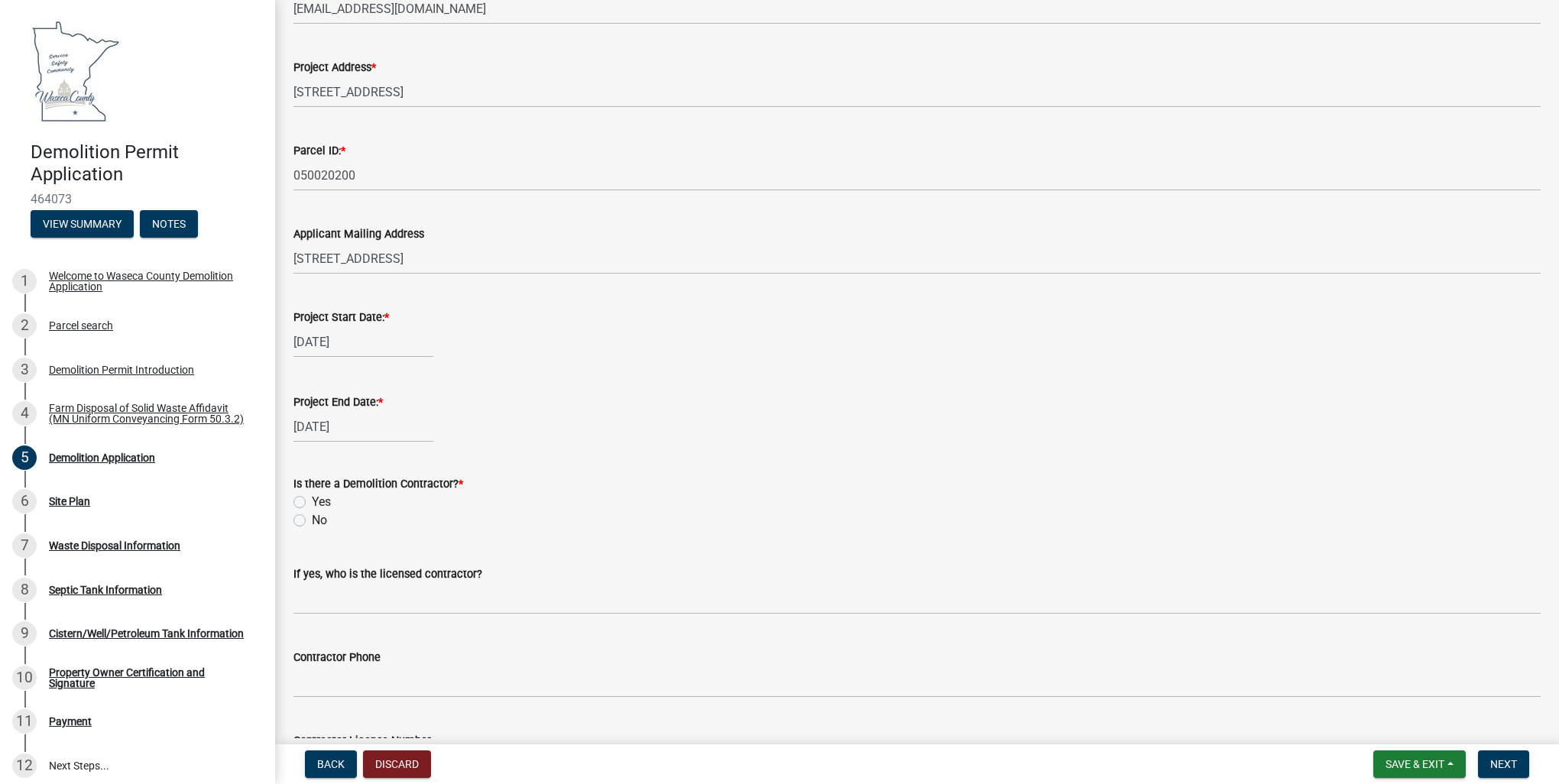
click at [312, 502] on label "Yes" at bounding box center [321, 501] width 19 height 18
click at [312, 502] on input "Yes" at bounding box center [316, 497] width 10 height 10
radio input "true"
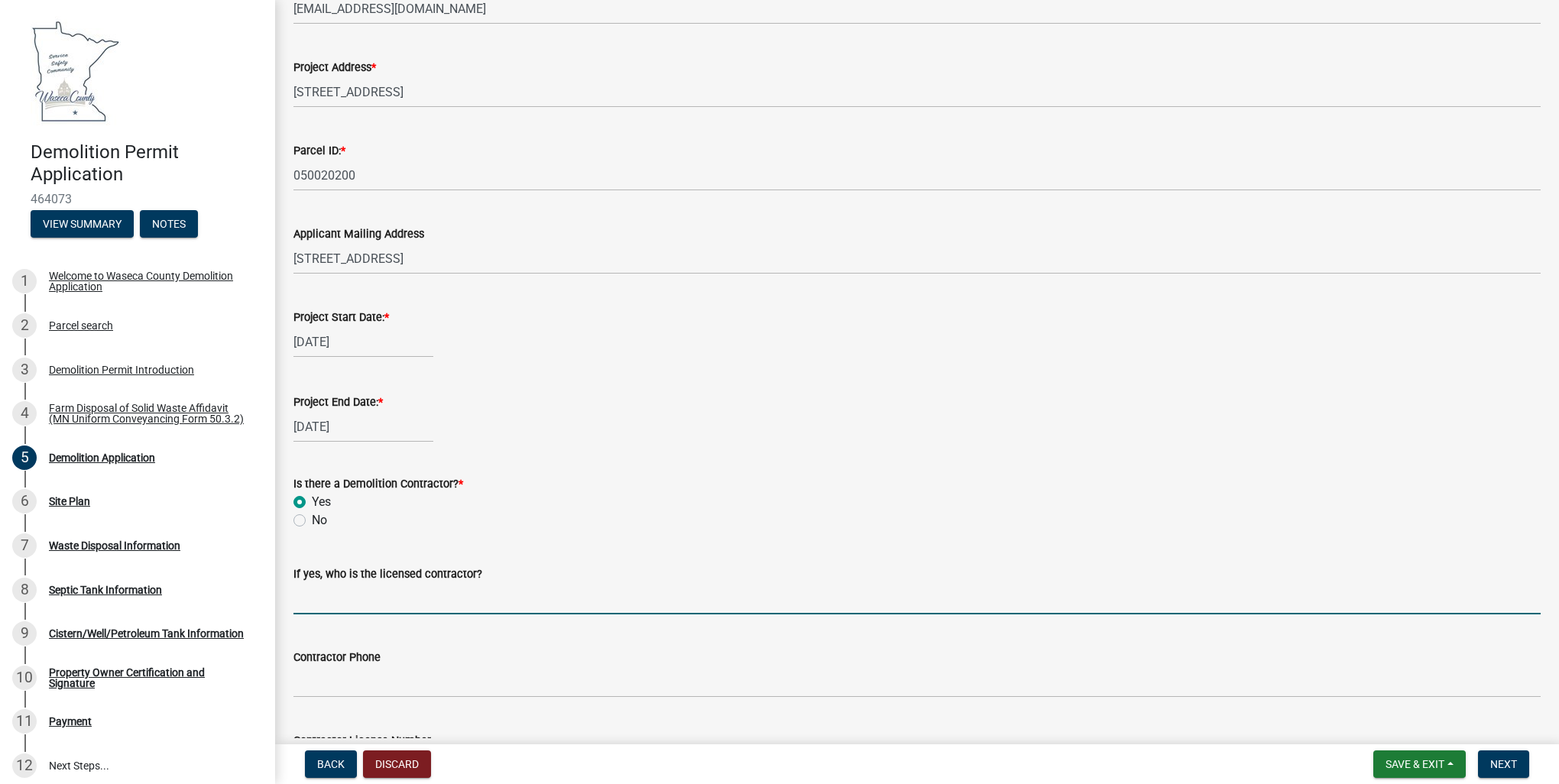
click at [310, 599] on input "If yes, who is the licensed contractor?" at bounding box center [917, 598] width 1247 height 31
type input "James Bros. Construction, Inc."
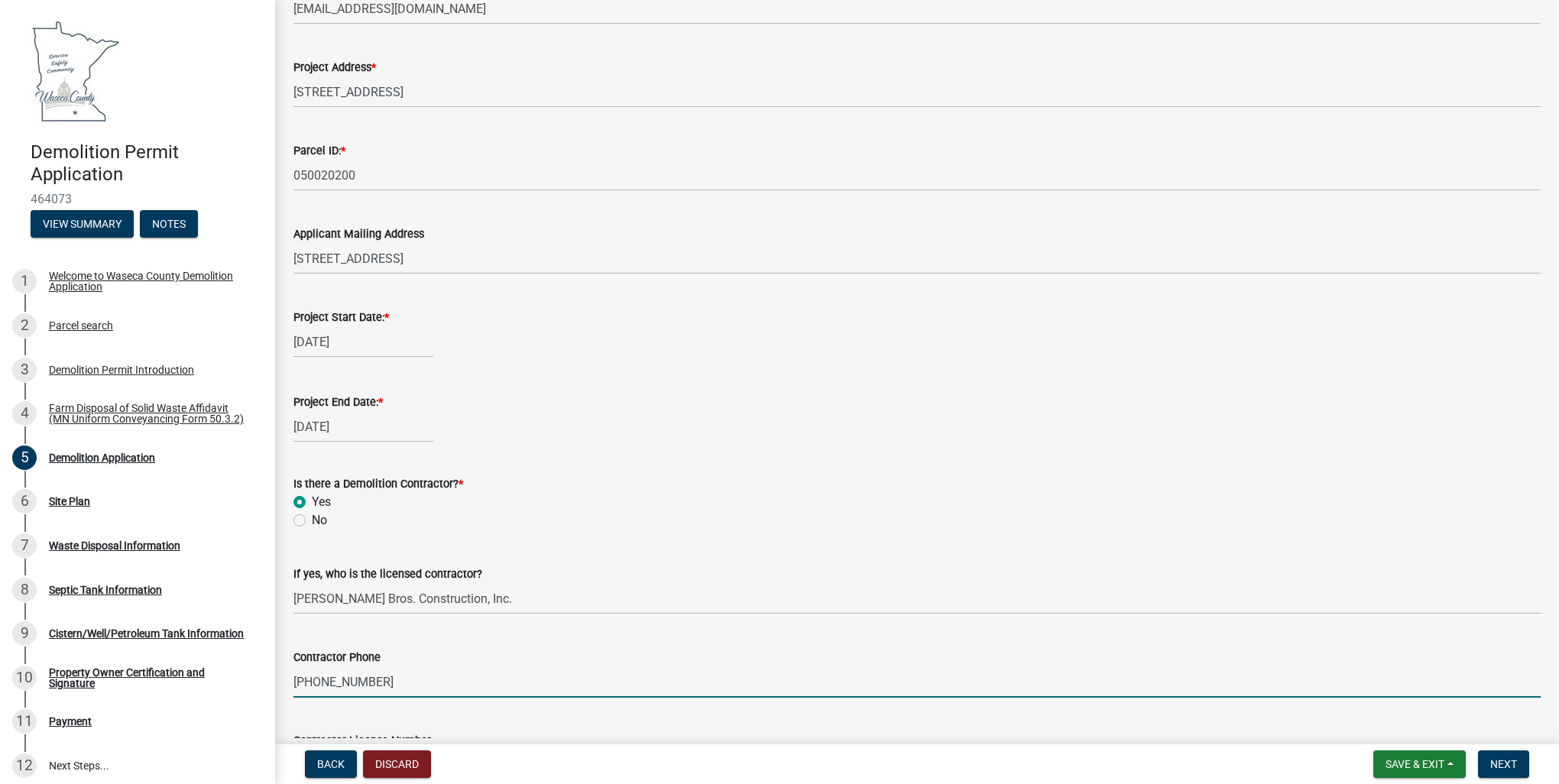
type input "507-267-4798"
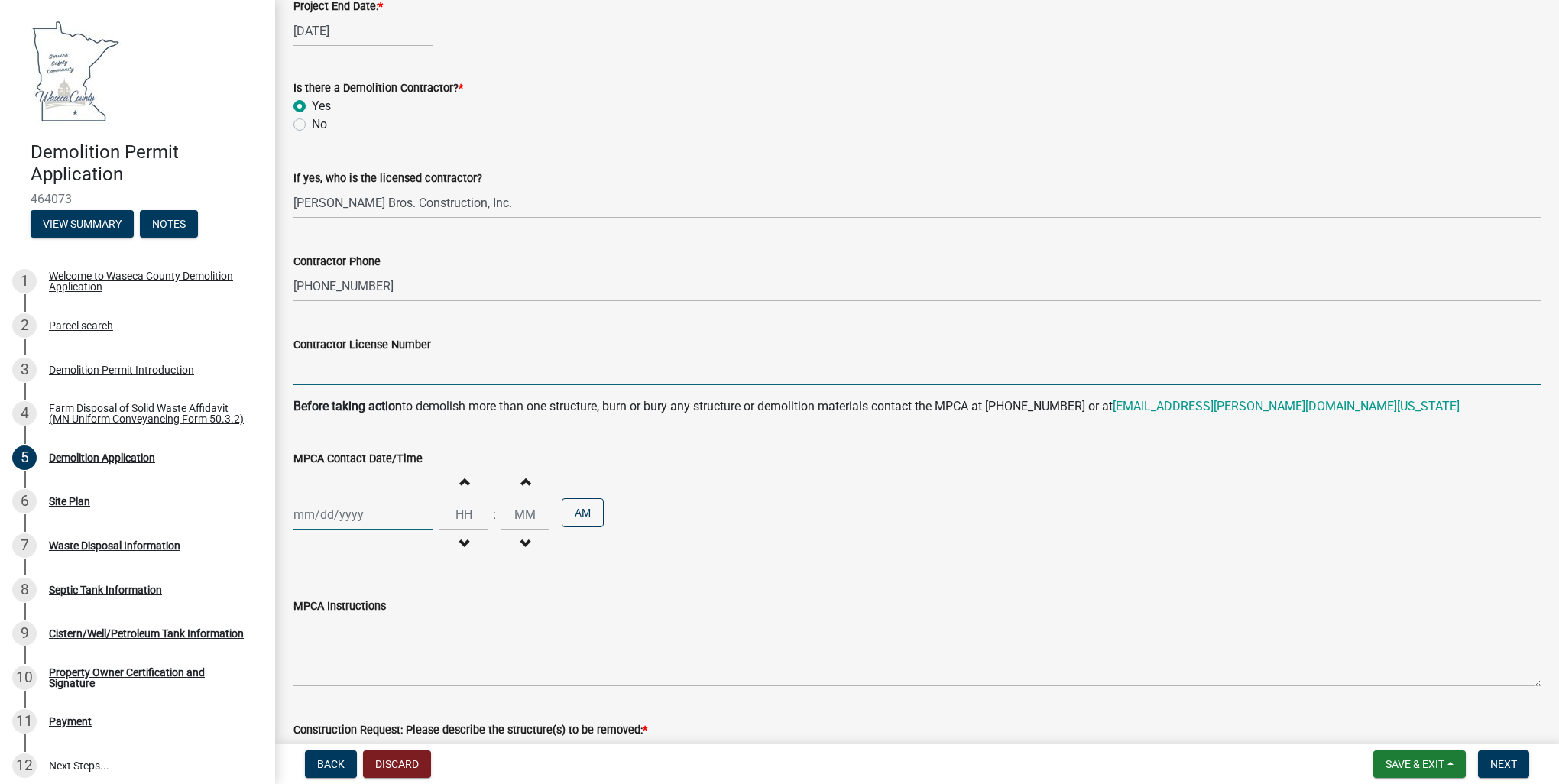
select select "8"
select select "2025"
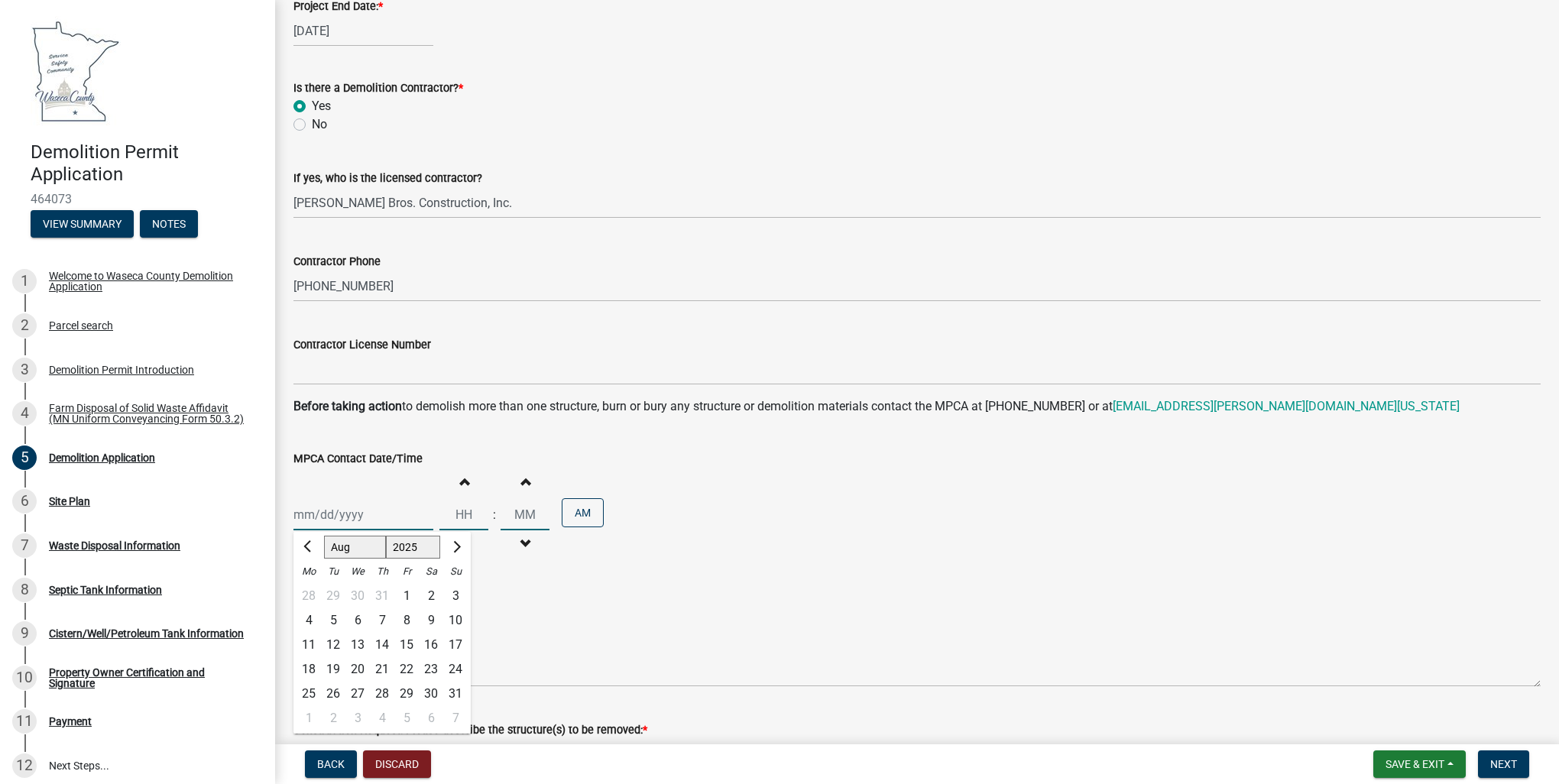
click at [327, 512] on div "Jan Feb Mar Apr May Jun Jul Aug Sep Oct Nov Dec 1525 1526 1527 1528 1529 1530 1…" at bounding box center [363, 514] width 140 height 31
click at [378, 646] on div "14" at bounding box center [382, 645] width 25 height 25
type input "[DATE]"
click at [458, 518] on input "Hours" at bounding box center [463, 514] width 49 height 31
type input "30"
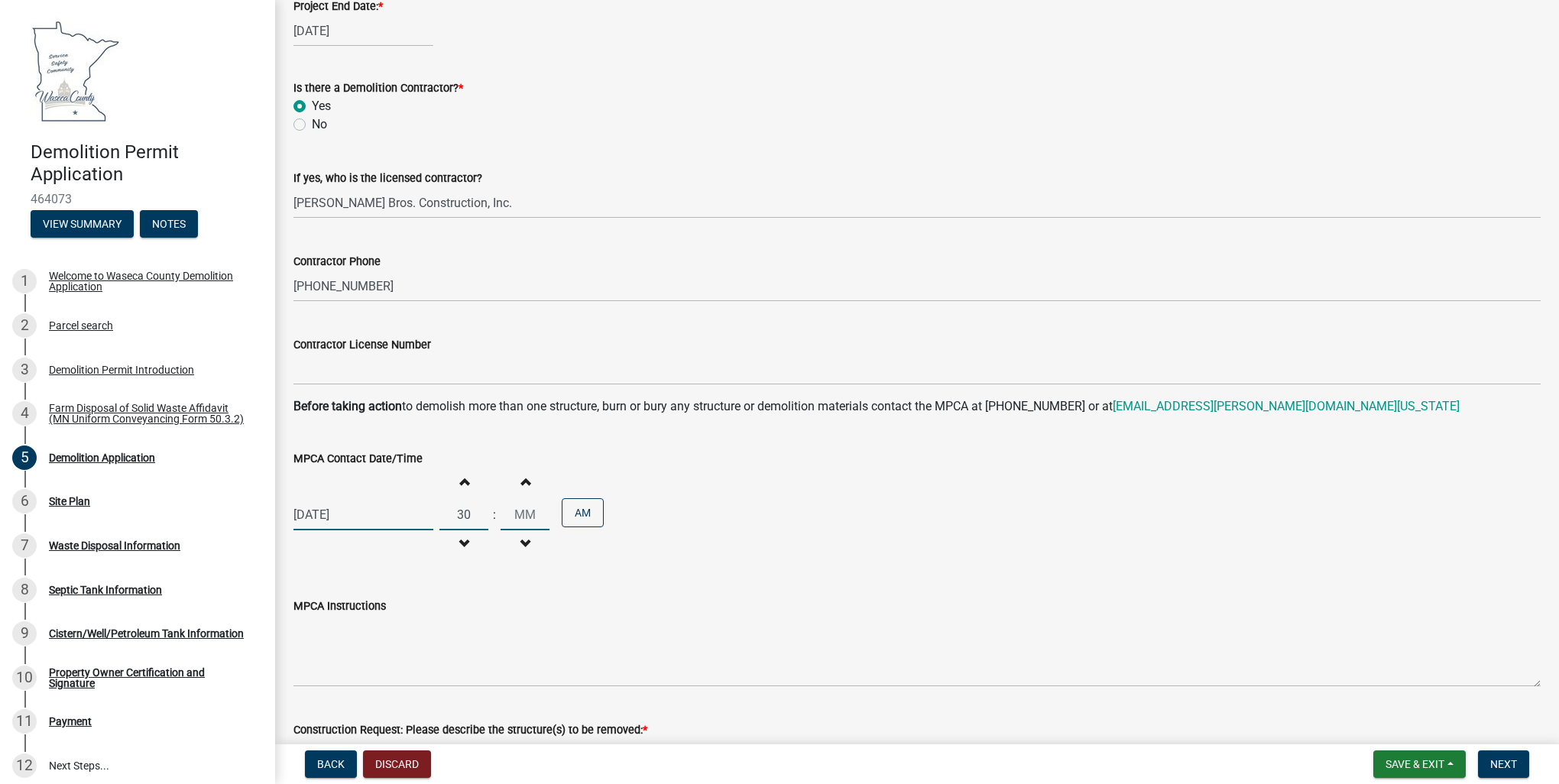
drag, startPoint x: 470, startPoint y: 515, endPoint x: 435, endPoint y: 515, distance: 35.0
click at [439, 515] on input "30" at bounding box center [463, 514] width 49 height 31
type input "03"
type input "00"
click at [510, 512] on input "00" at bounding box center [524, 514] width 49 height 31
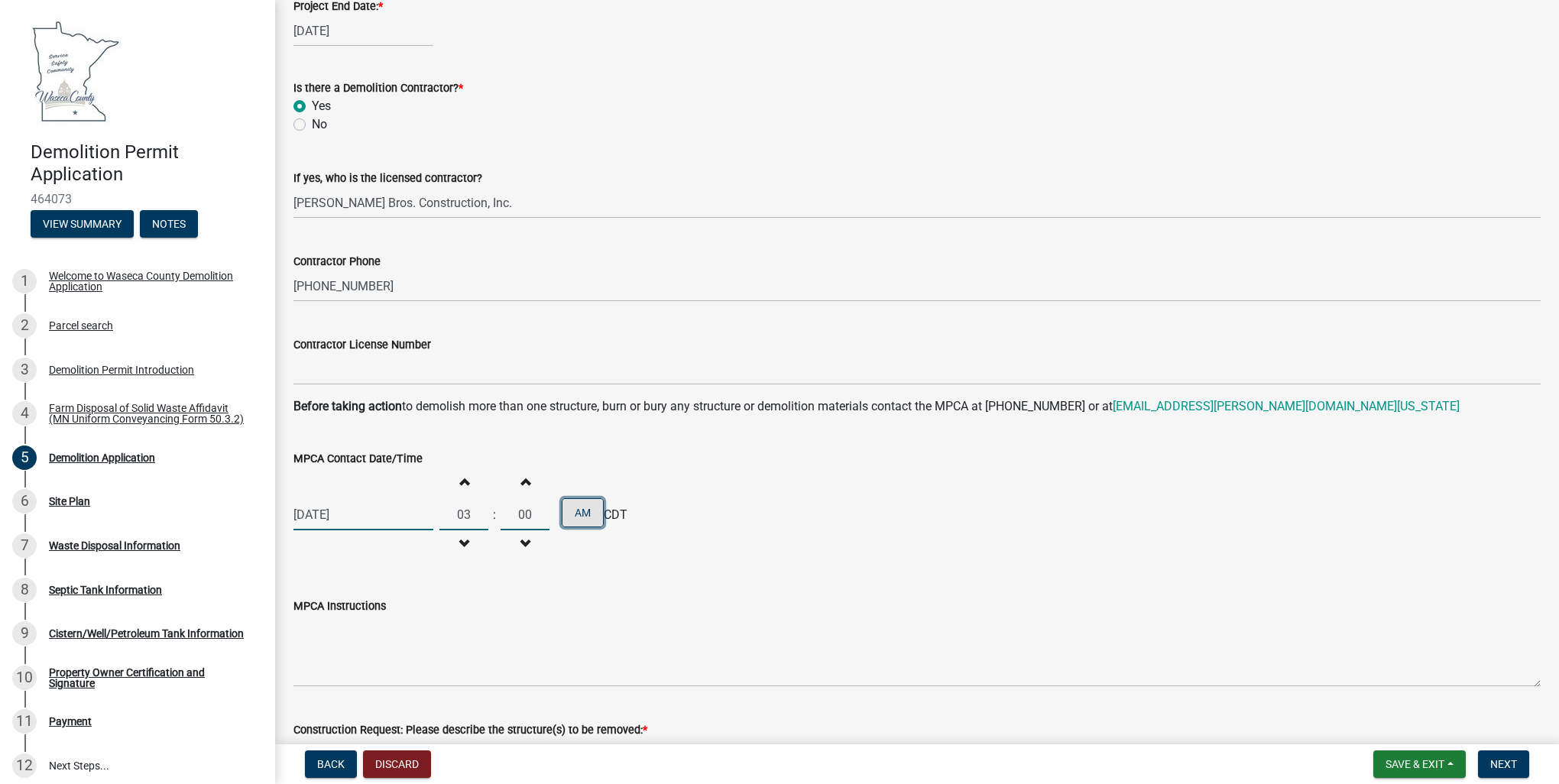
click at [584, 518] on button "AM" at bounding box center [582, 513] width 42 height 29
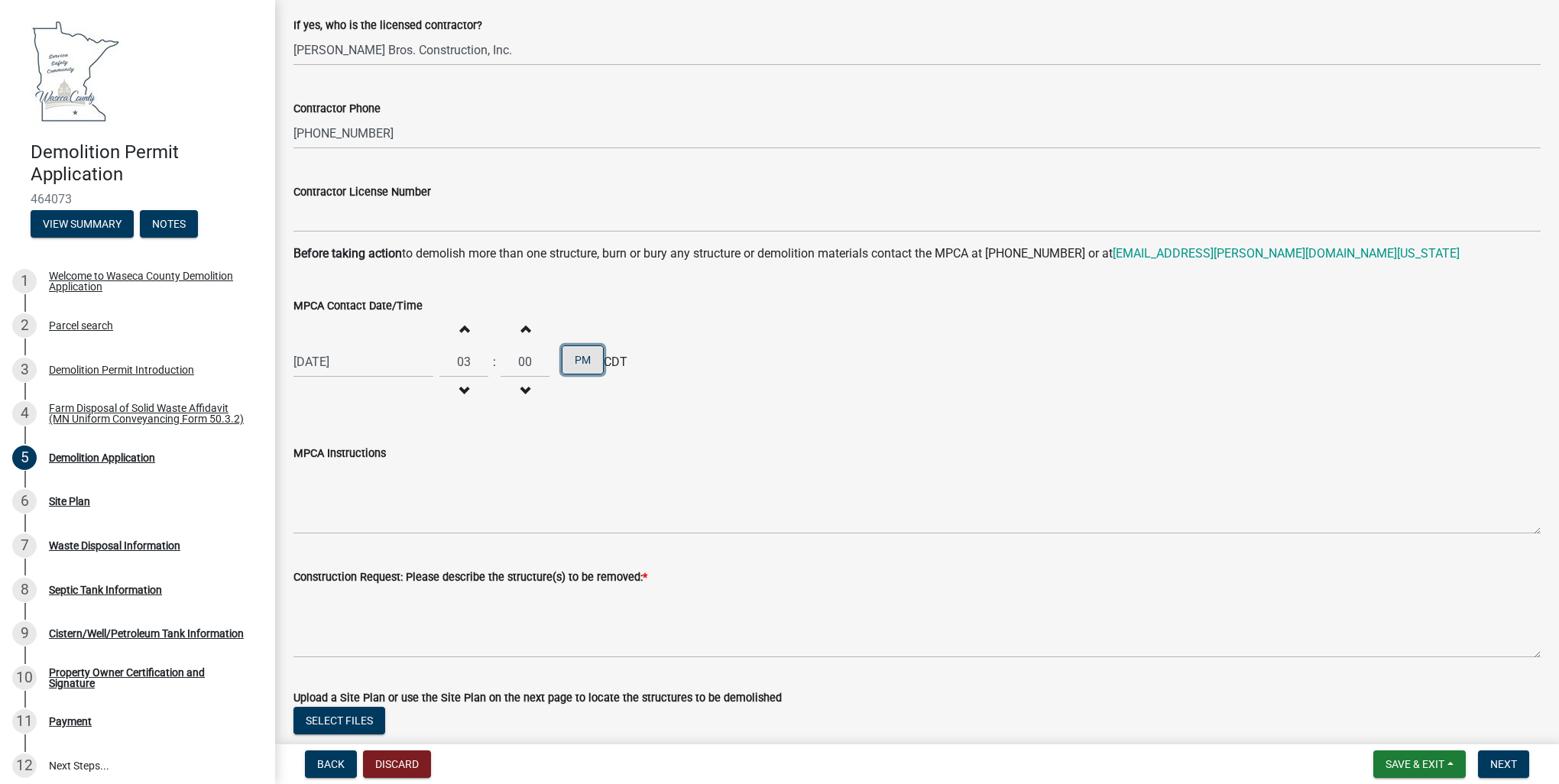
scroll to position [1007, 0]
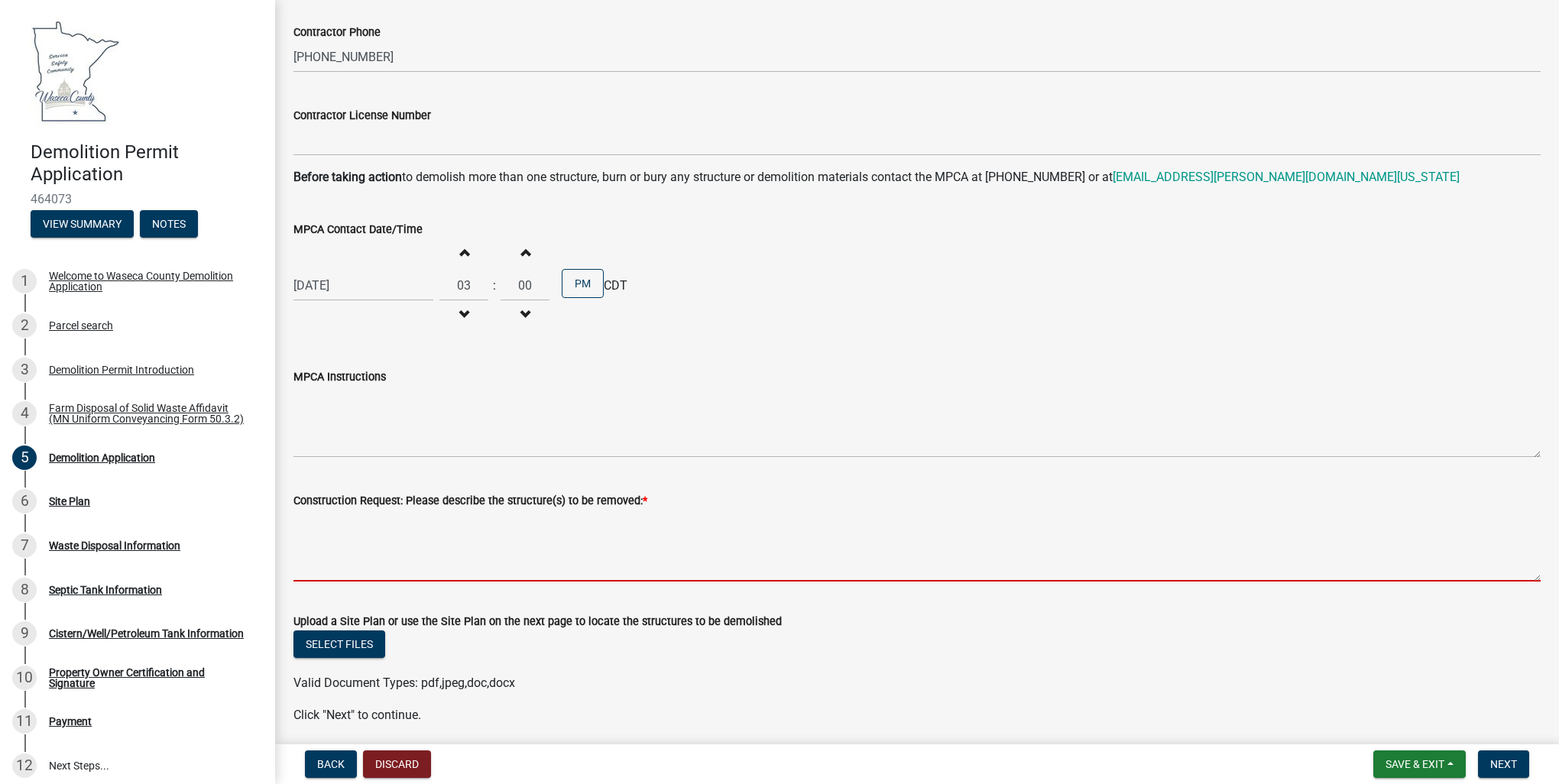
click at [361, 554] on textarea "Construction Request: Please describe the structure(s) to be removed: *" at bounding box center [917, 545] width 1247 height 71
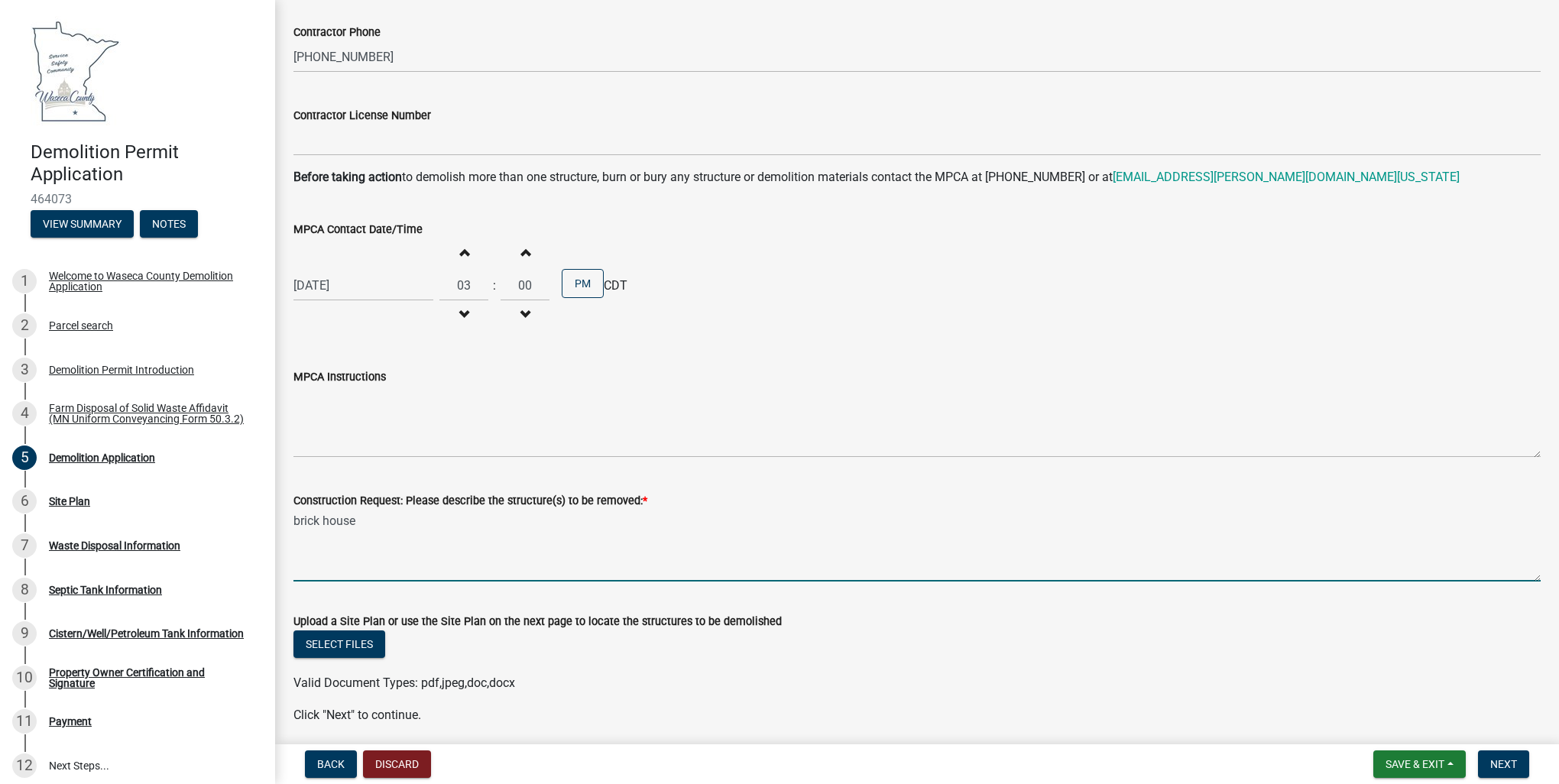
type textarea "brick house"
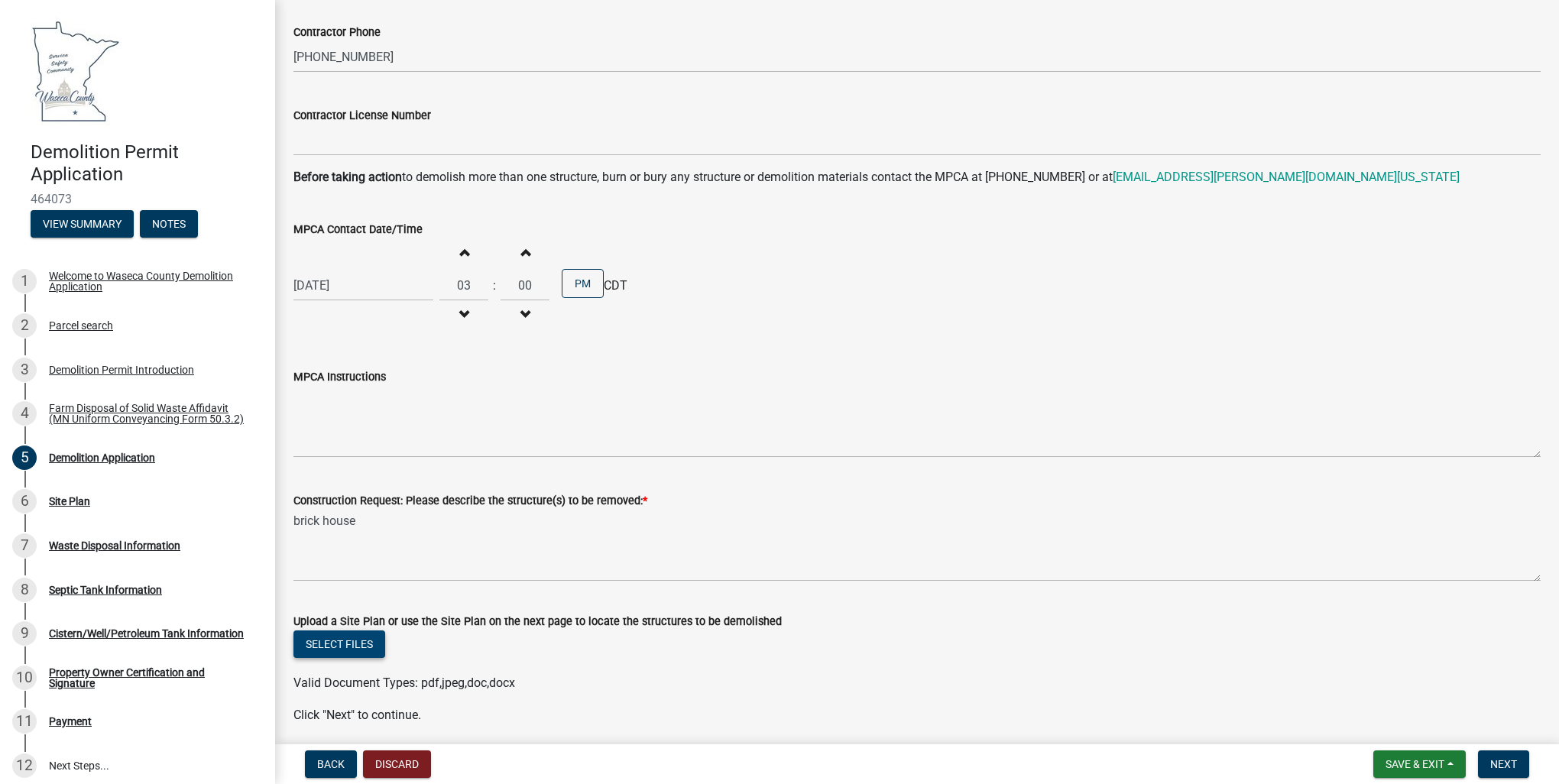
scroll to position [1064, 0]
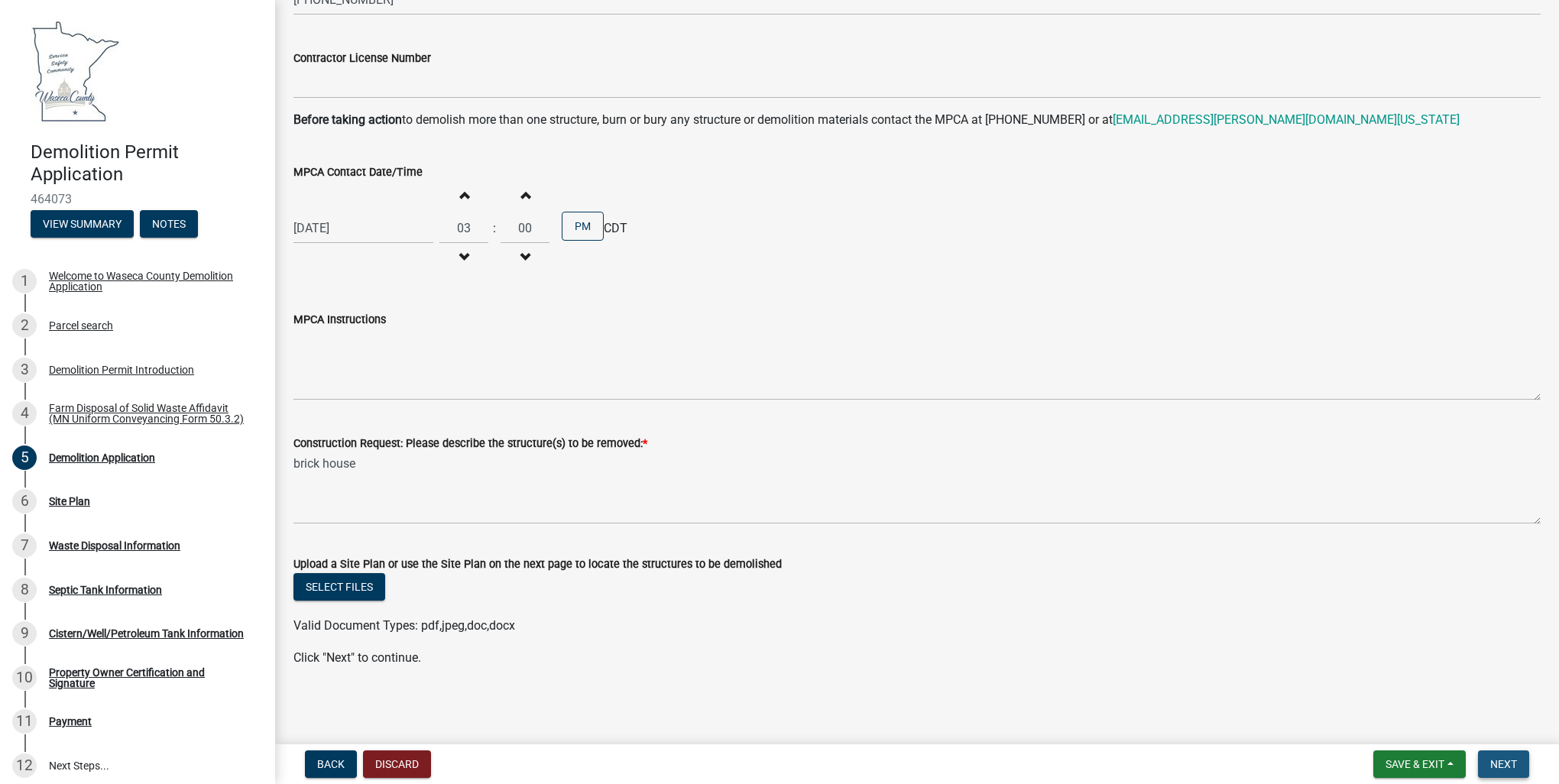
click at [1498, 765] on span "Next" at bounding box center [1504, 764] width 27 height 12
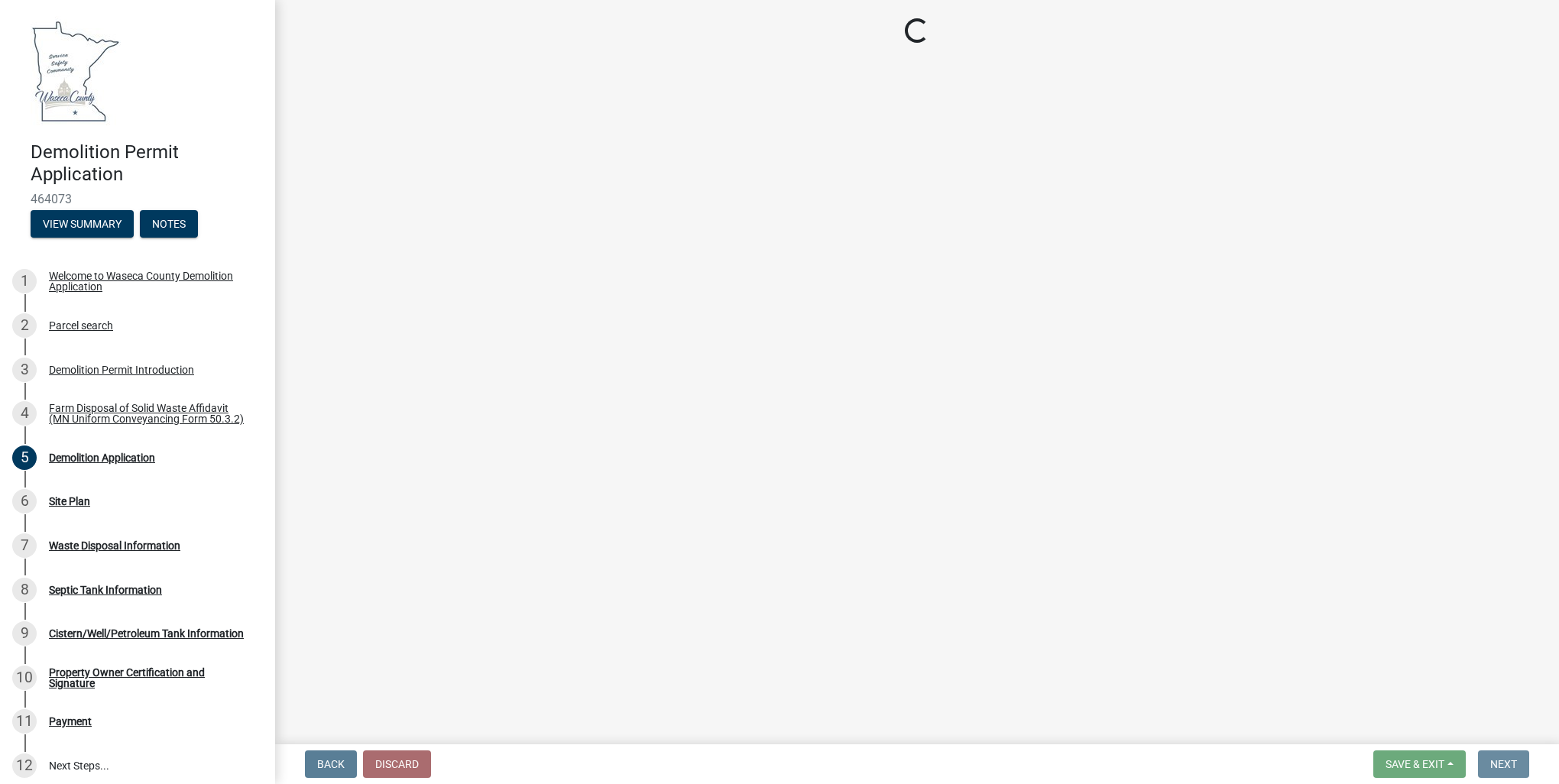
scroll to position [0, 0]
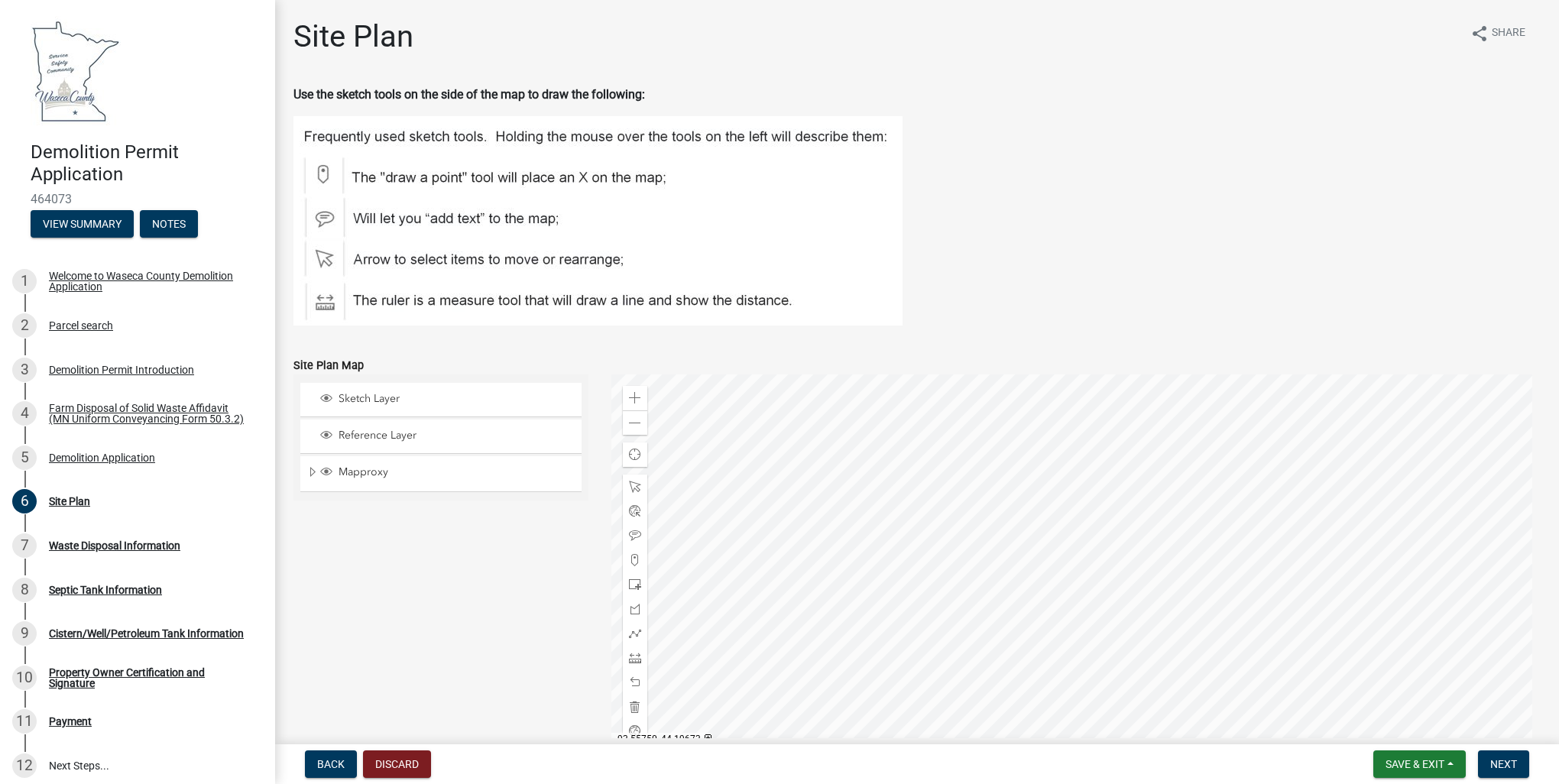
click at [321, 172] on img at bounding box center [597, 221] width 609 height 210
click at [633, 581] on span at bounding box center [635, 584] width 12 height 12
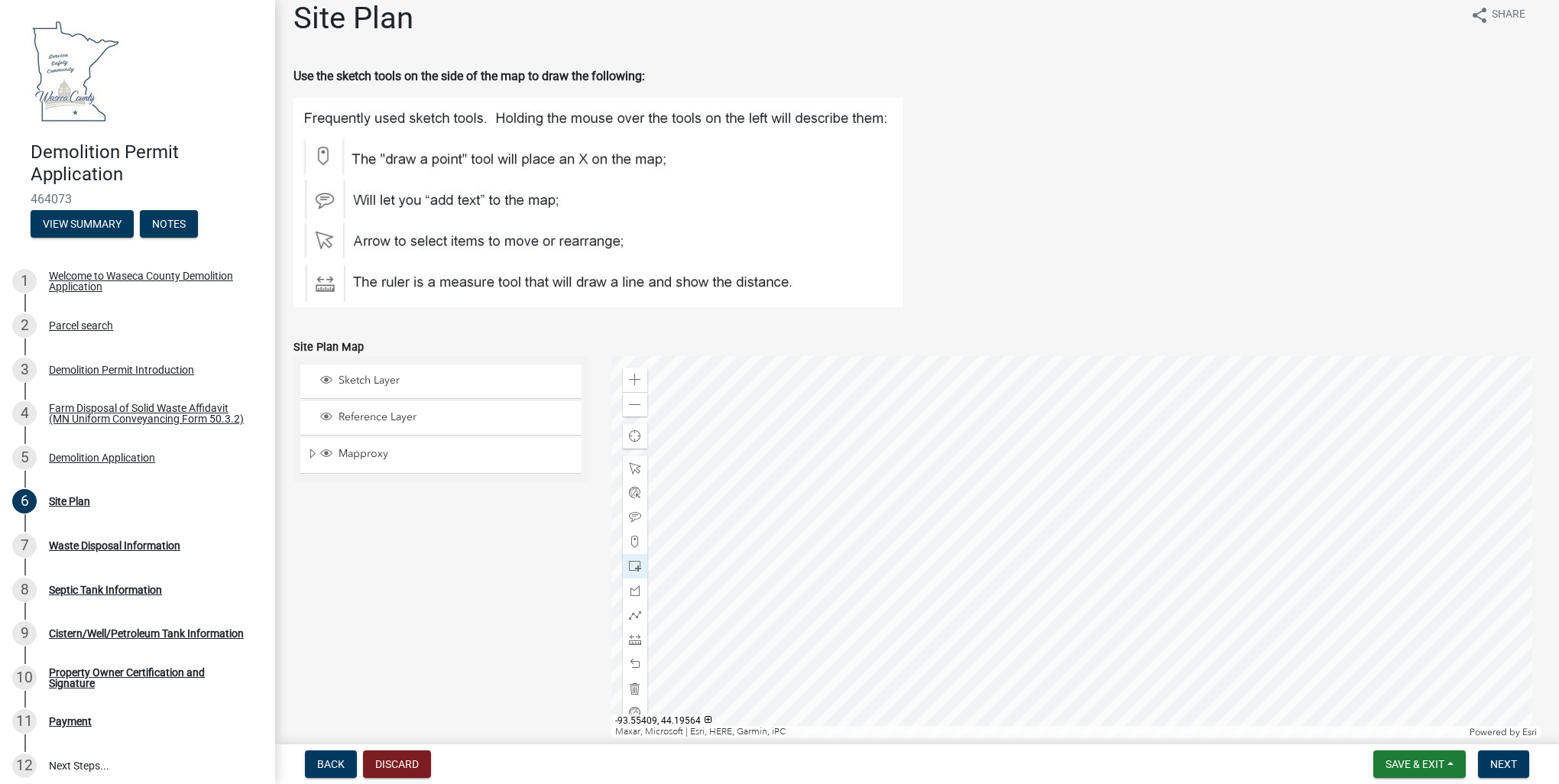
click at [1128, 540] on div at bounding box center [1077, 547] width 930 height 382
click at [1507, 767] on span "Next" at bounding box center [1504, 764] width 27 height 12
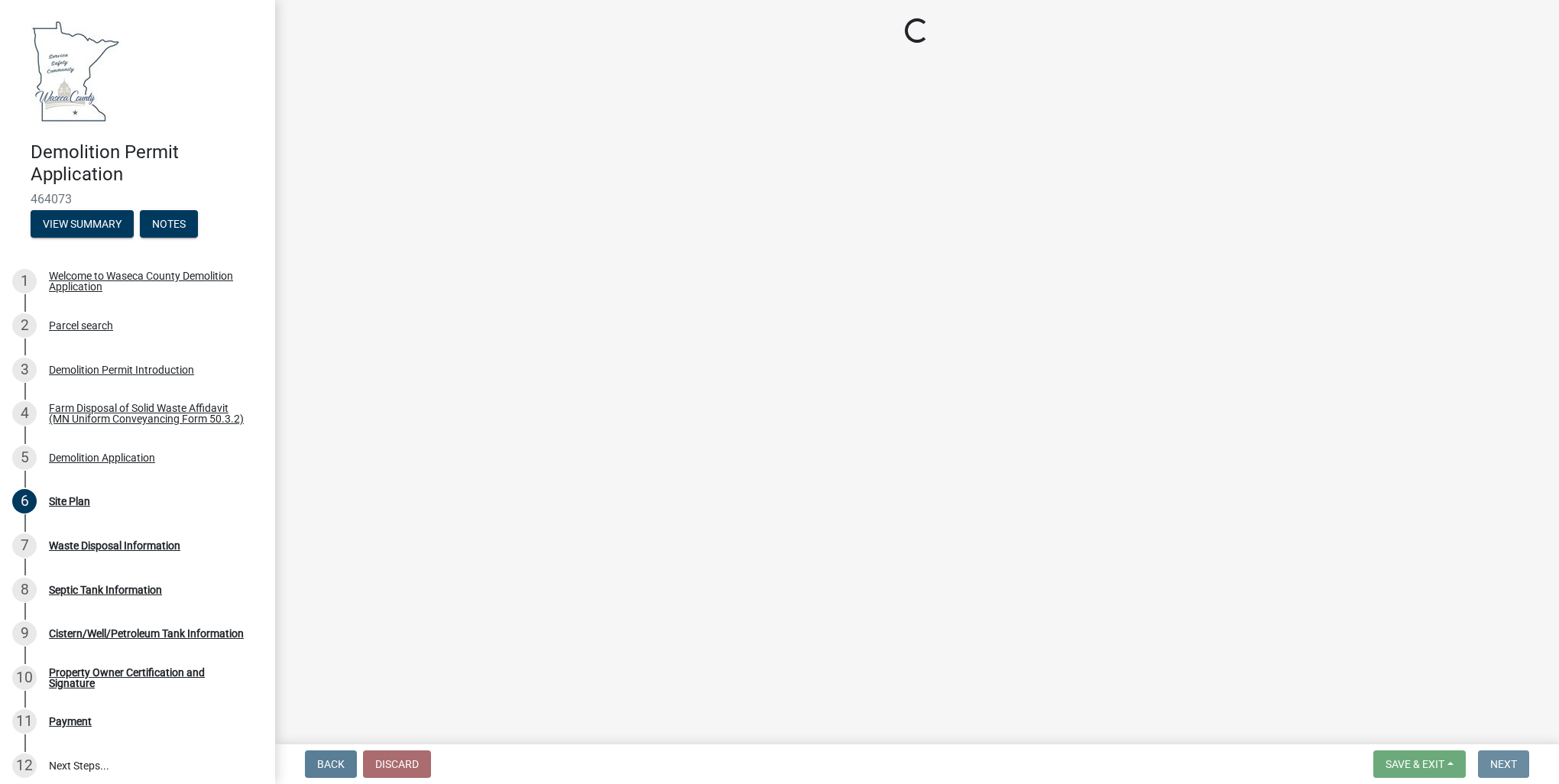
scroll to position [0, 0]
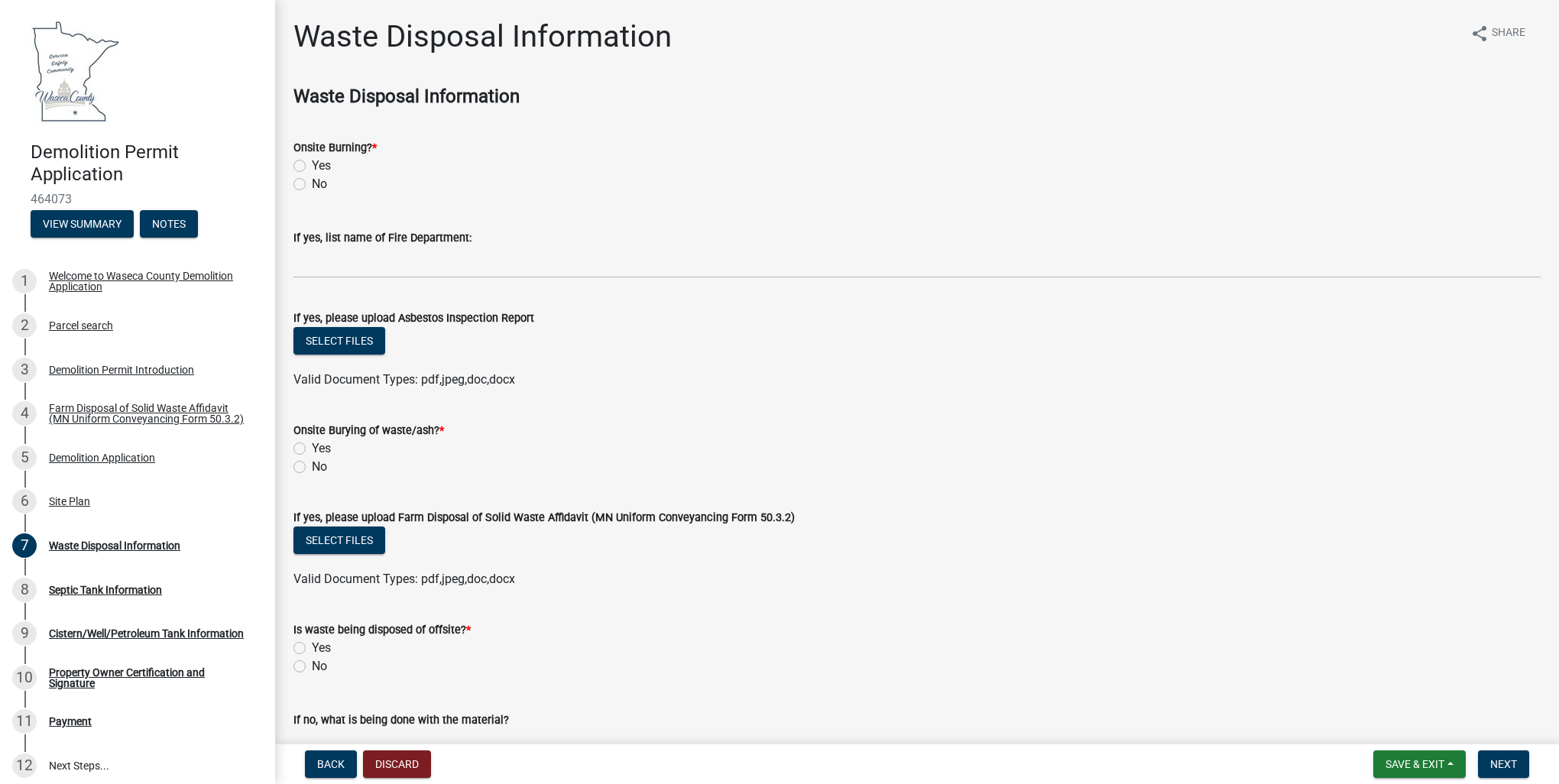
click at [312, 180] on label "No" at bounding box center [319, 184] width 15 height 18
click at [312, 180] on input "No" at bounding box center [316, 180] width 10 height 10
radio input "true"
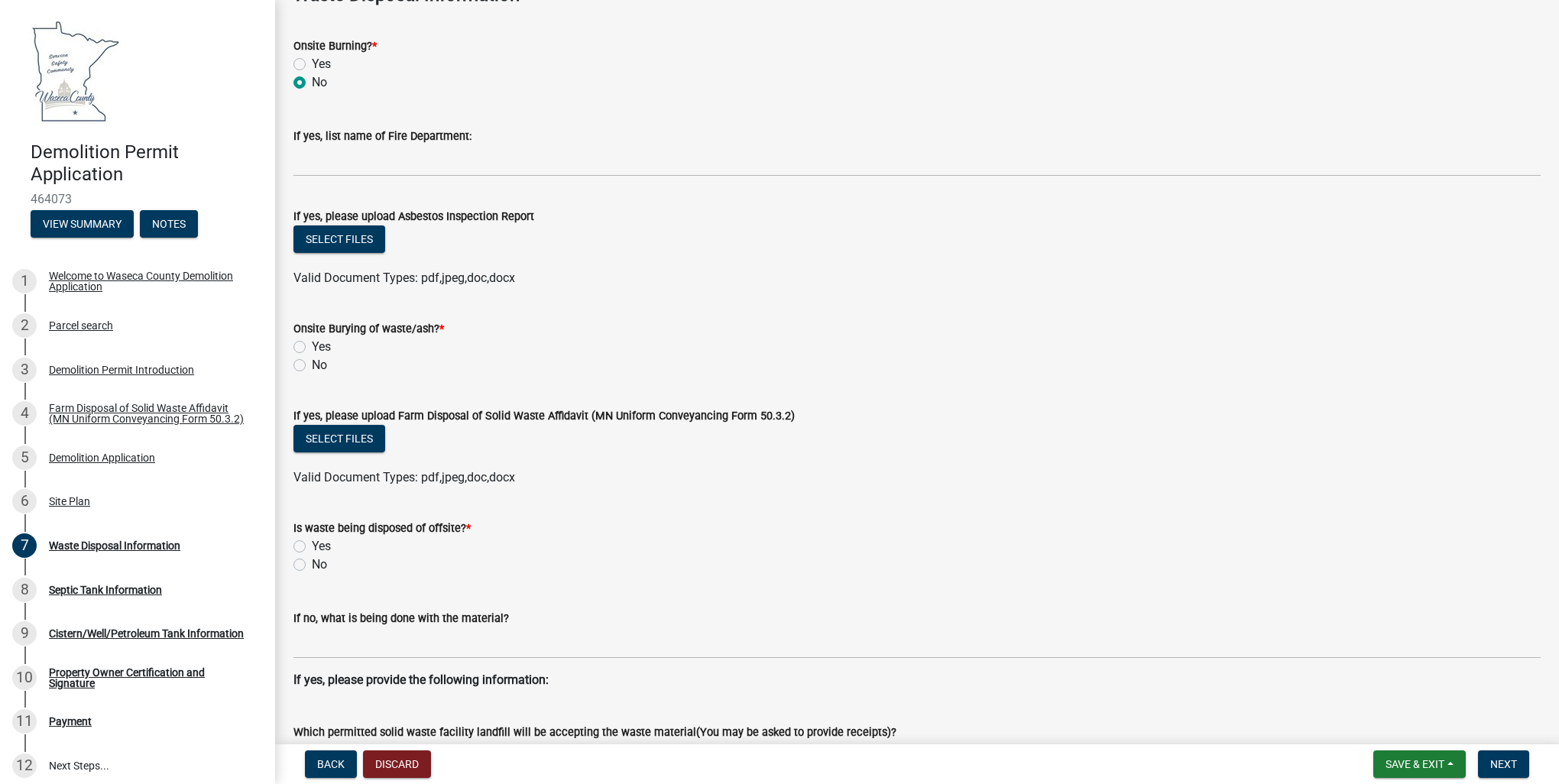
scroll to position [152, 0]
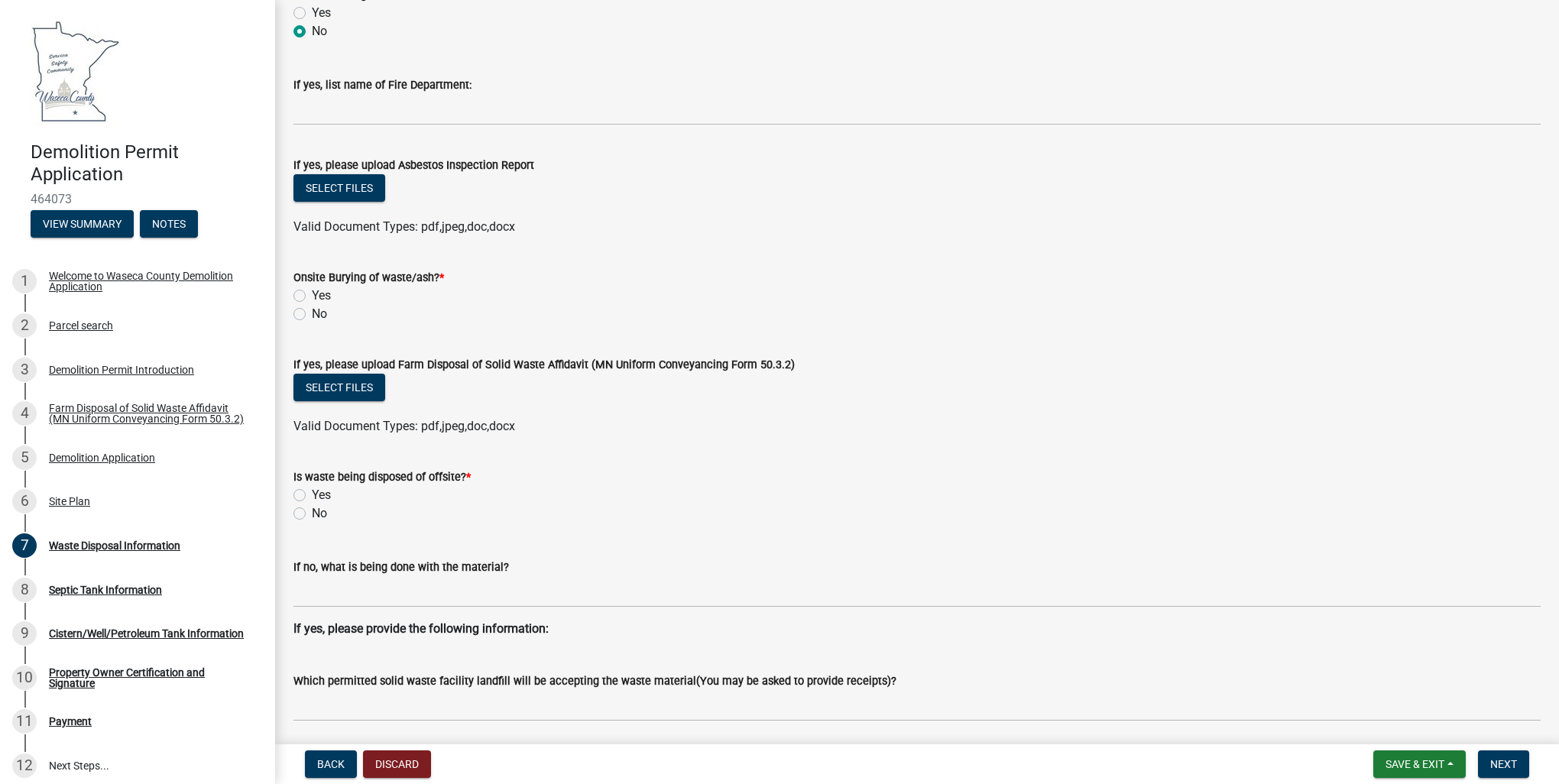
click at [312, 316] on label "No" at bounding box center [319, 313] width 15 height 18
click at [312, 314] on input "No" at bounding box center [316, 310] width 10 height 10
radio input "true"
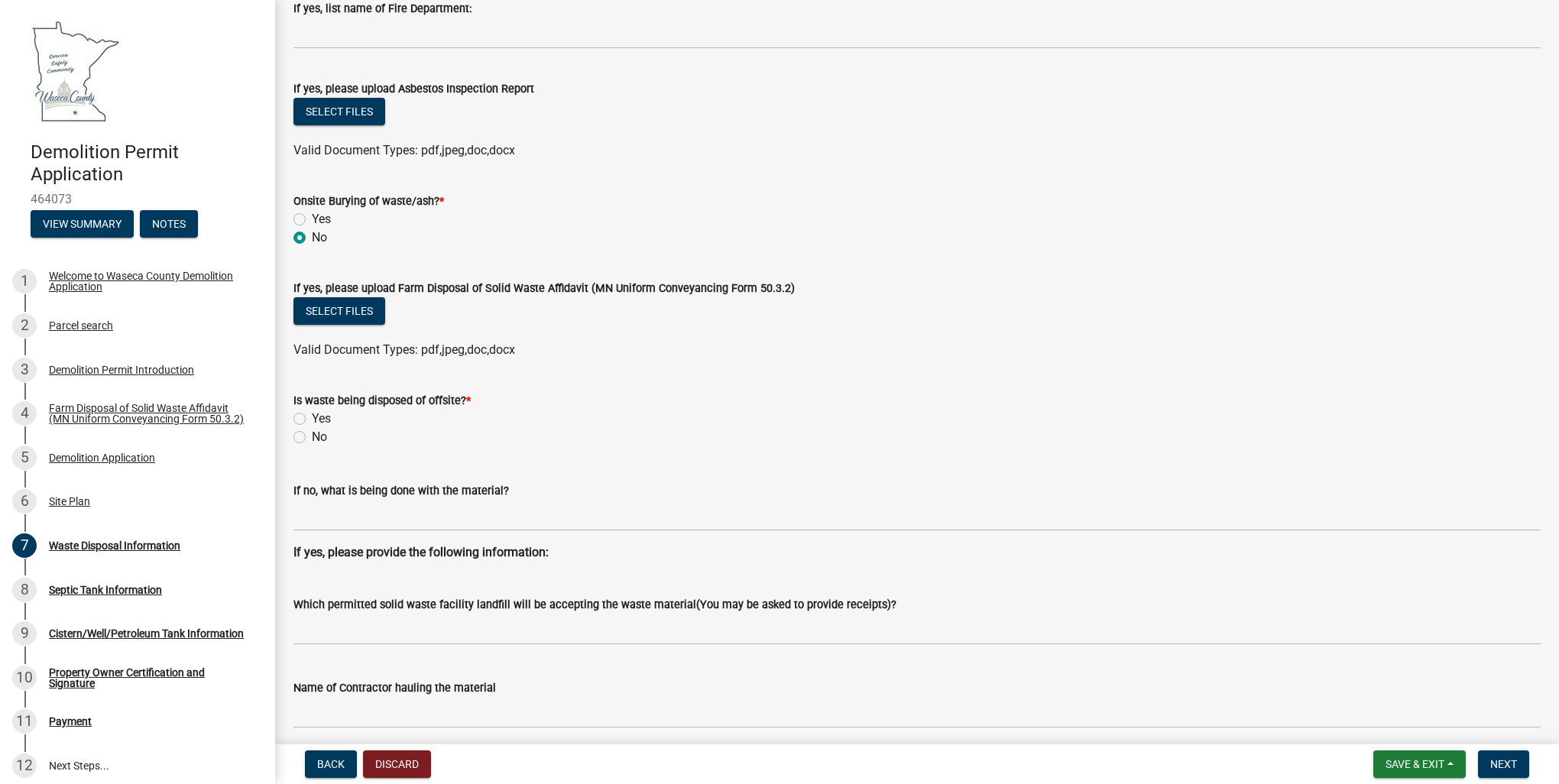
click at [312, 415] on label "Yes" at bounding box center [321, 418] width 19 height 18
click at [312, 415] on input "Yes" at bounding box center [316, 414] width 10 height 10
radio input "true"
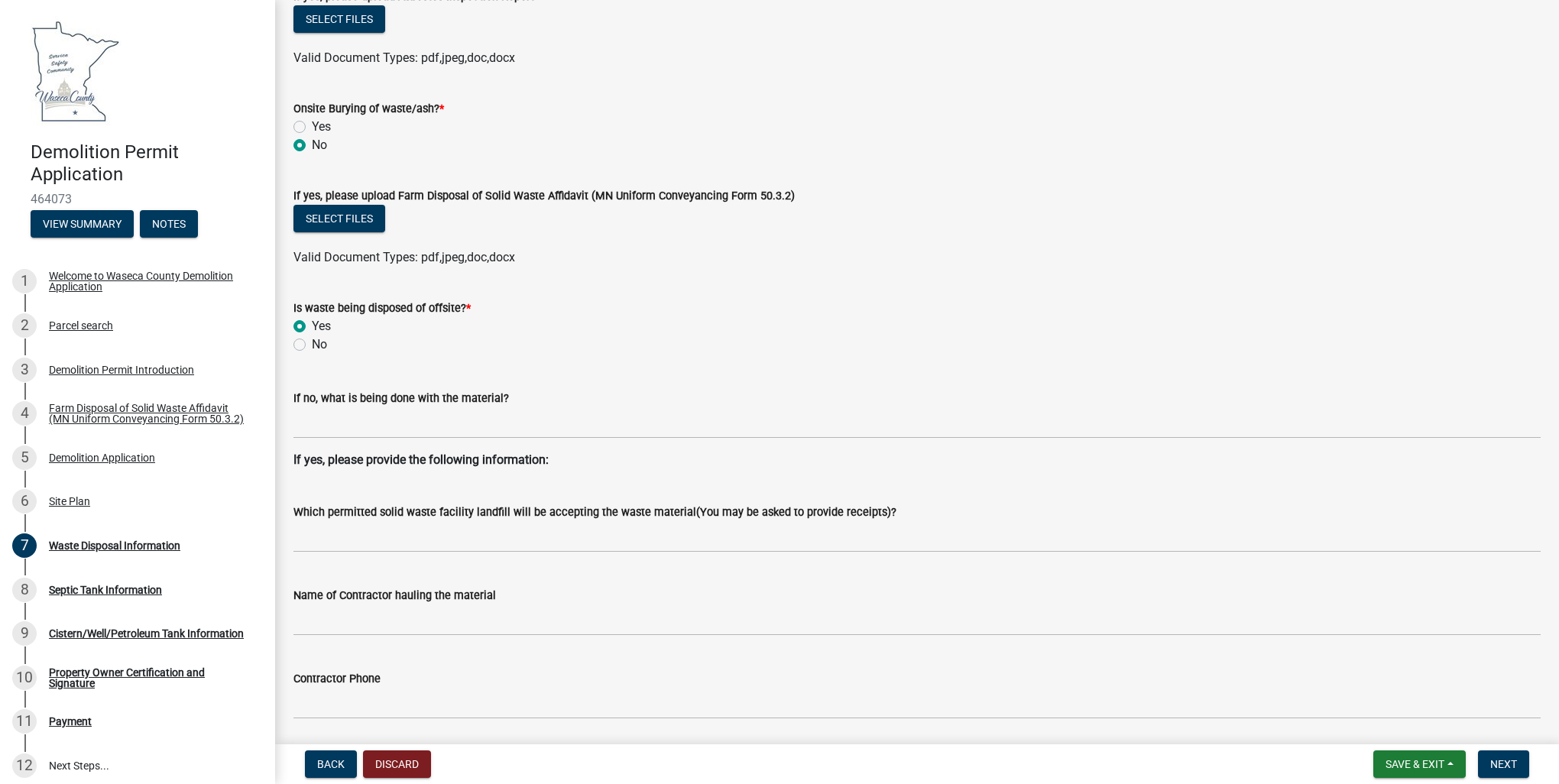
scroll to position [382, 0]
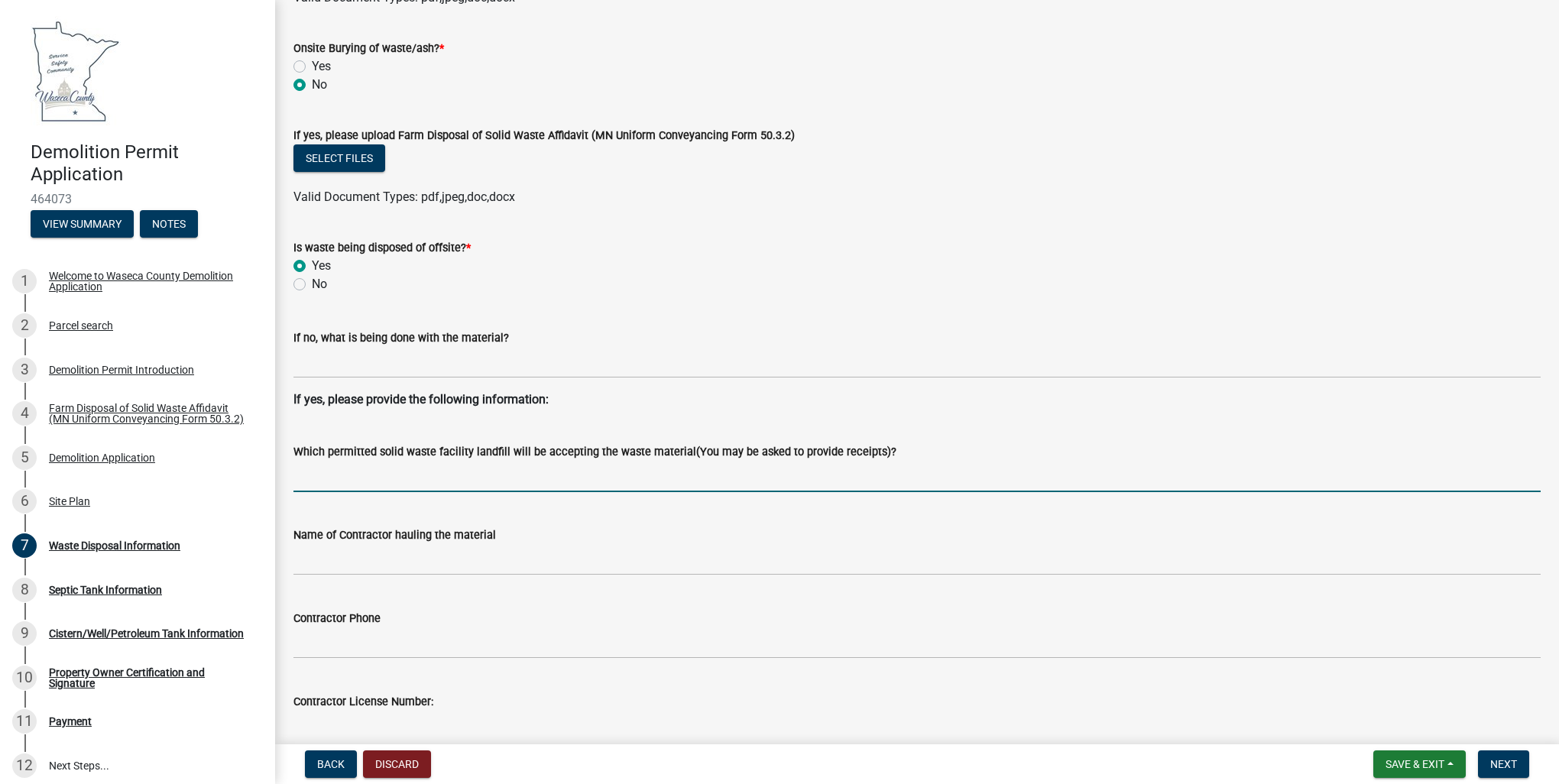
click at [307, 477] on input "Which permitted solid waste facility landfill will be accepting the waste mater…" at bounding box center [917, 476] width 1247 height 31
type input "Timm's Trucking"
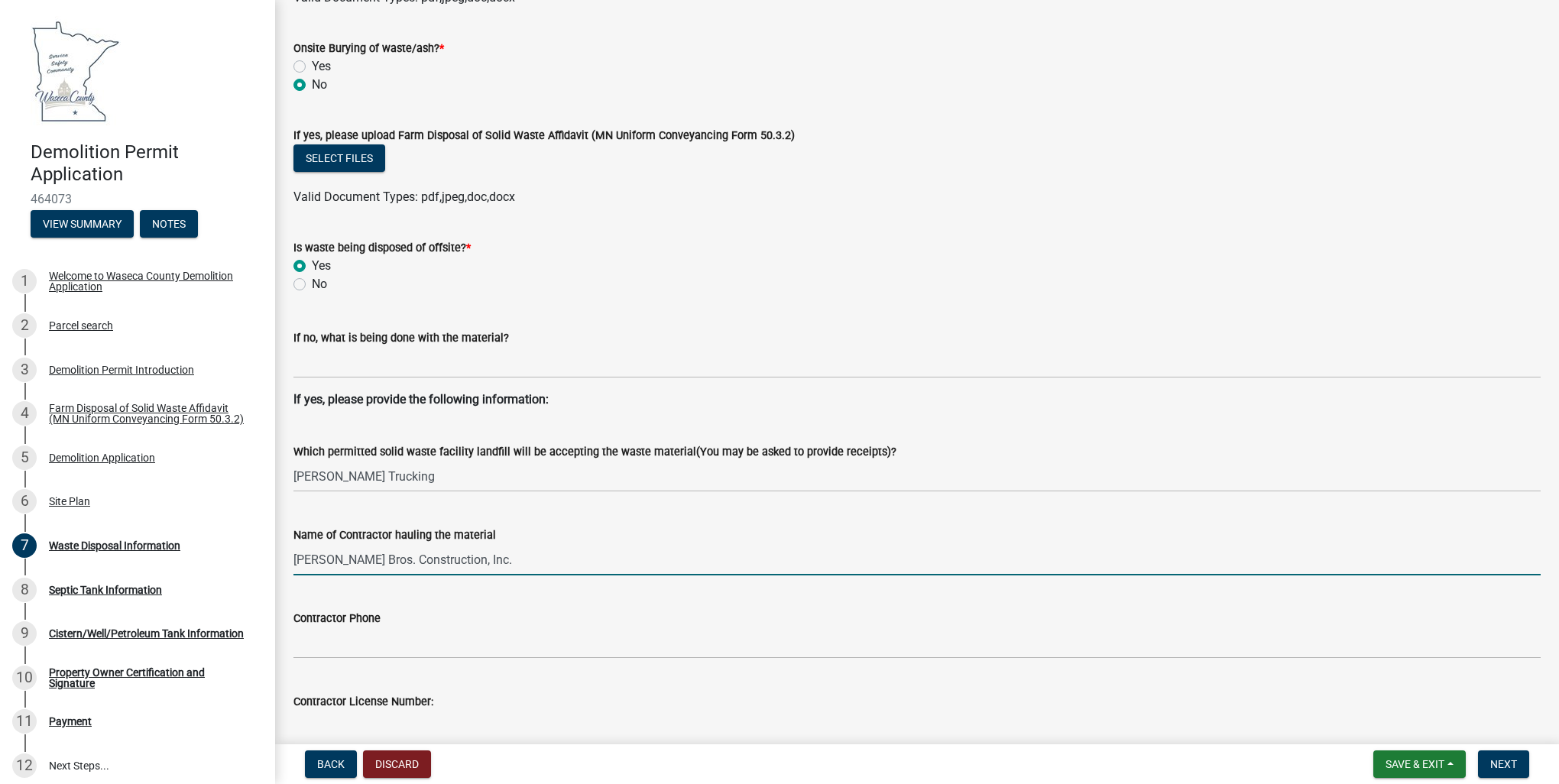
type input "James Bros. Construction, Inc."
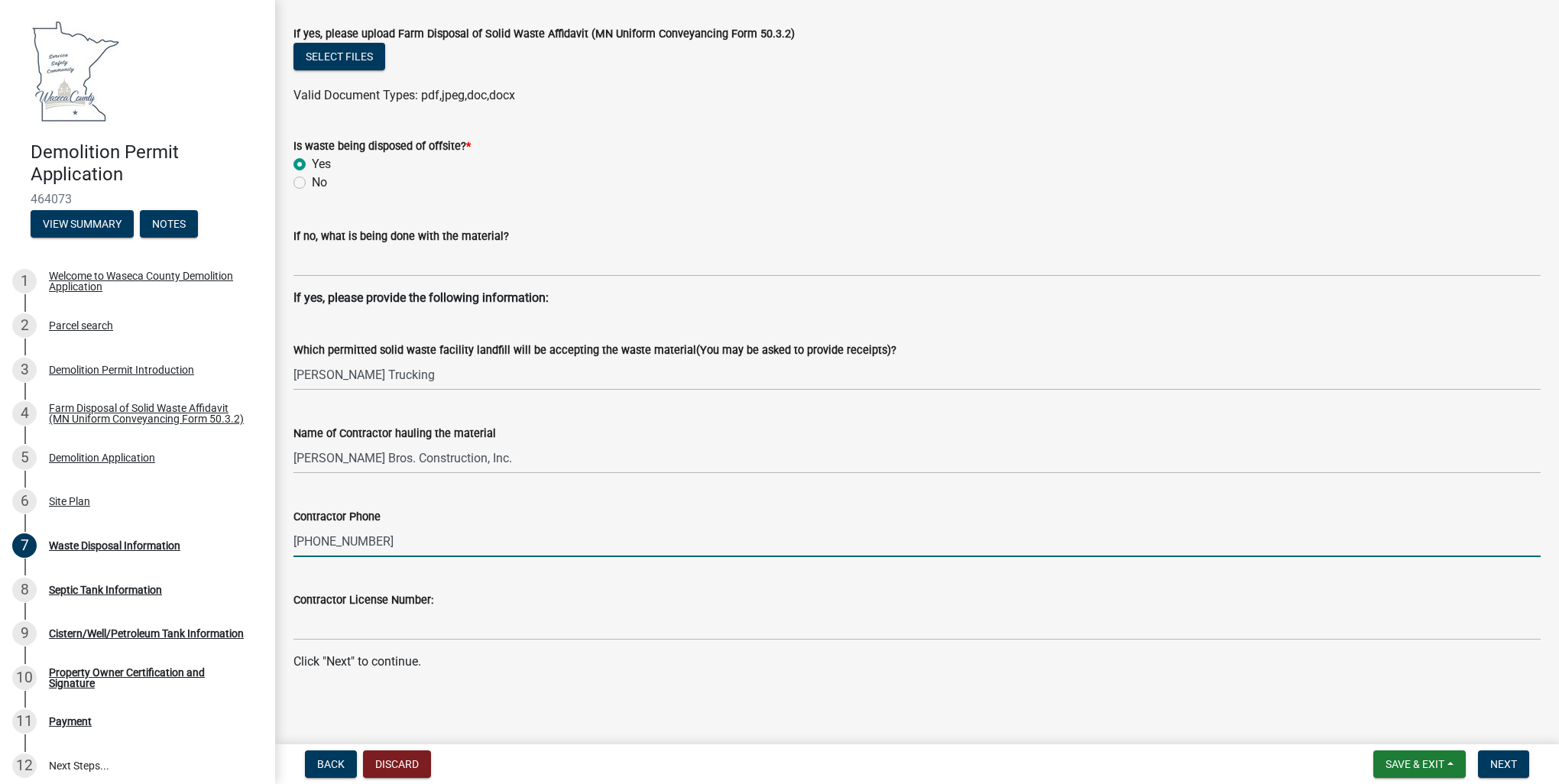
scroll to position [488, 0]
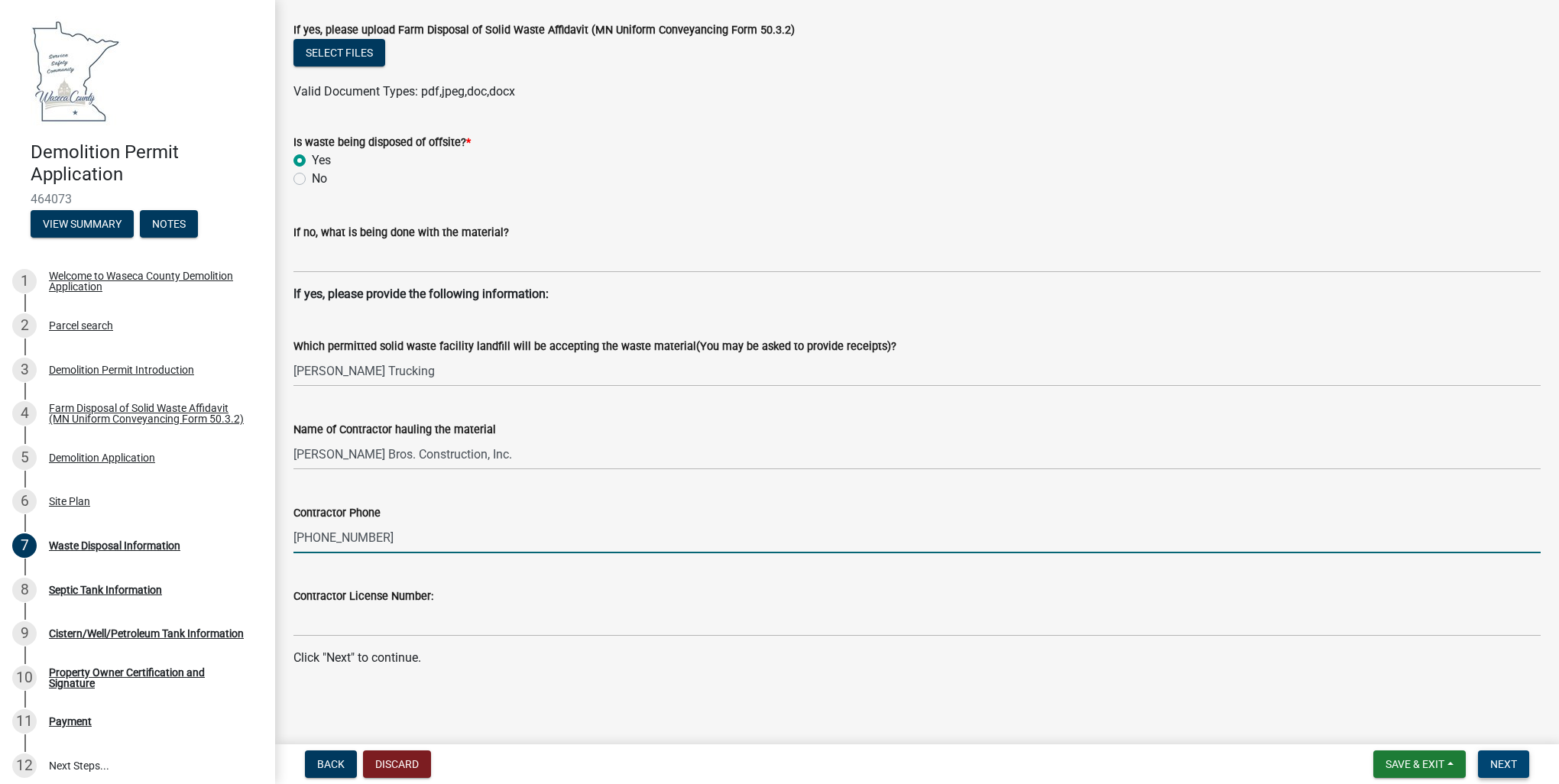
type input "507-685-2222"
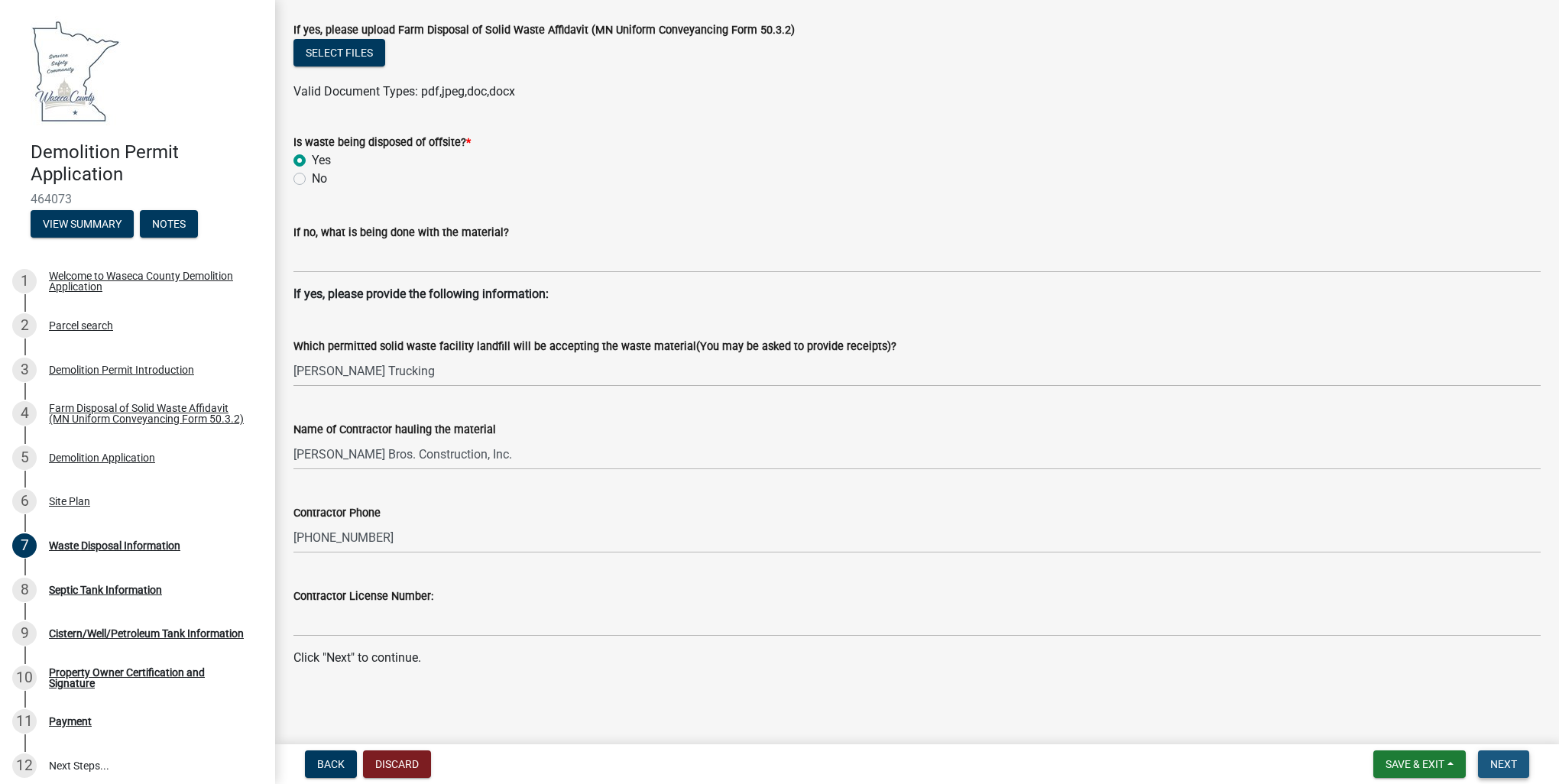
click at [1505, 760] on span "Next" at bounding box center [1504, 764] width 27 height 12
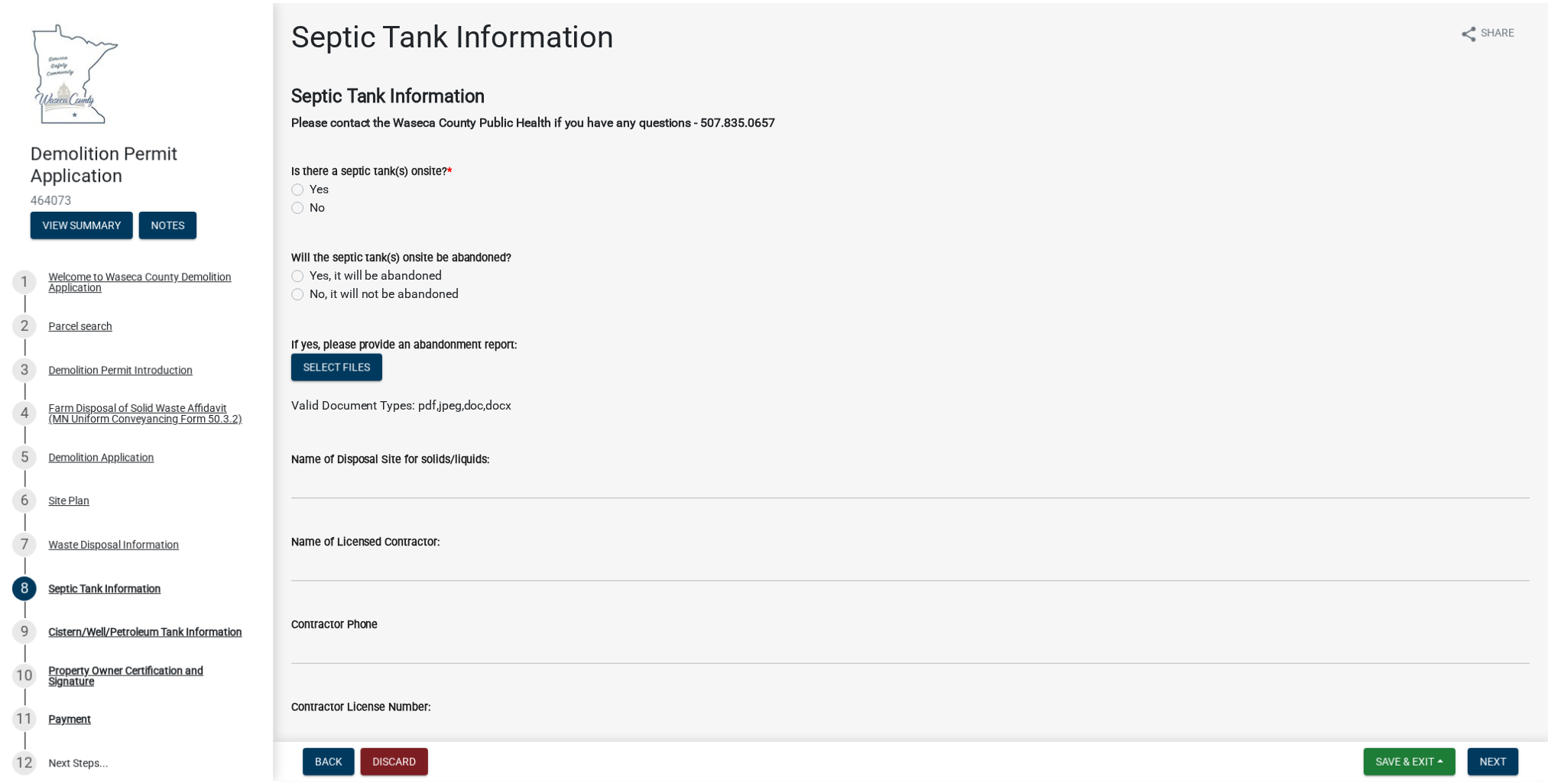
scroll to position [0, 0]
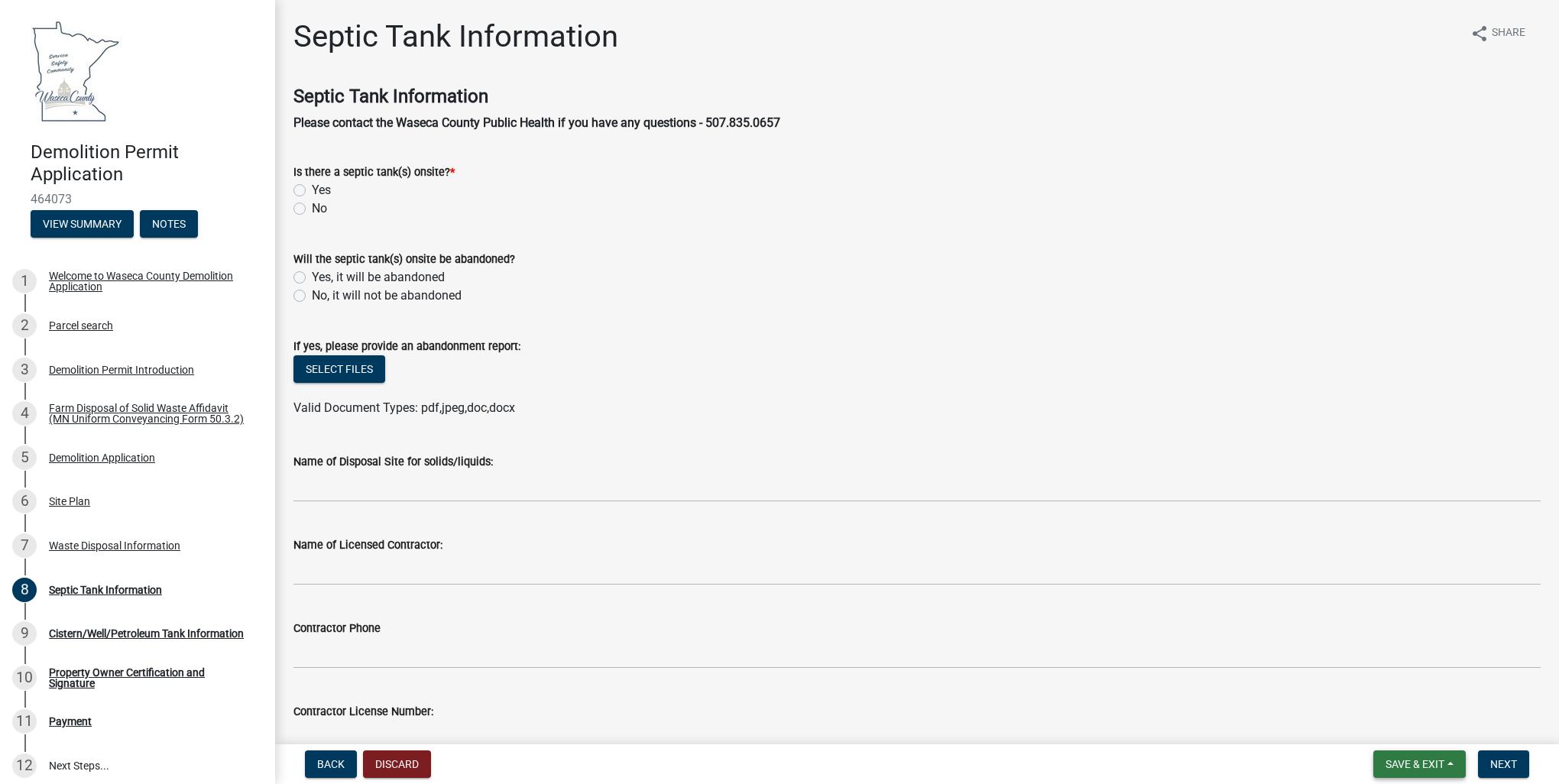
click at [1405, 766] on span "Save & Exit" at bounding box center [1415, 764] width 59 height 12
click at [1388, 725] on button "Save & Exit" at bounding box center [1405, 724] width 122 height 36
